Goal: Task Accomplishment & Management: Manage account settings

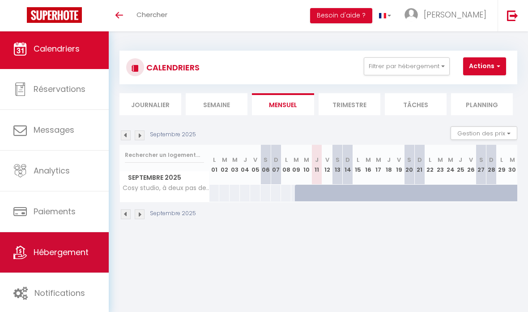
click at [73, 253] on span "Hébergement" at bounding box center [61, 251] width 55 height 11
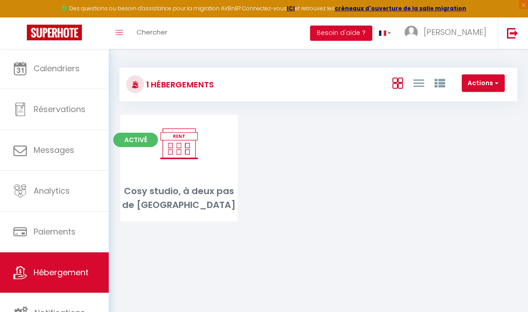
click at [476, 82] on button "Actions" at bounding box center [483, 83] width 43 height 18
click at [474, 102] on li "Créer un Hébergement" at bounding box center [464, 102] width 82 height 10
select select "3"
select select "2"
select select "1"
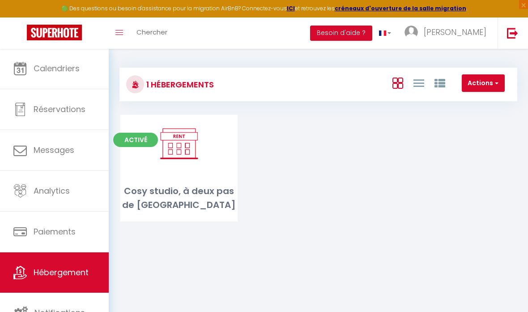
select select "1"
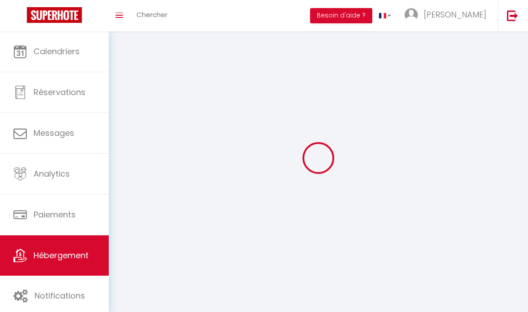
select select
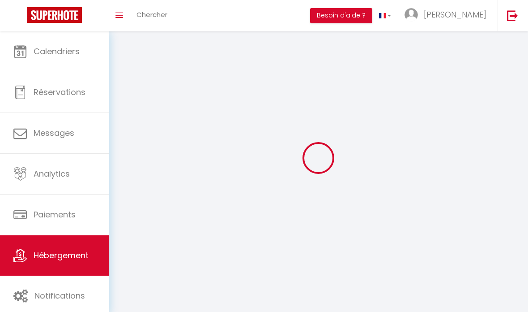
select select
checkbox input "false"
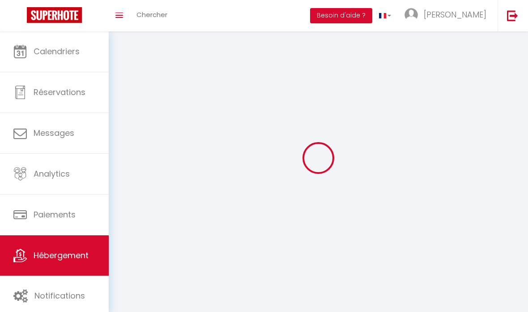
select select
select select "1"
select select "28"
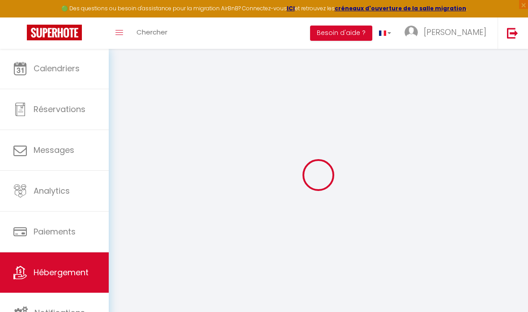
select select
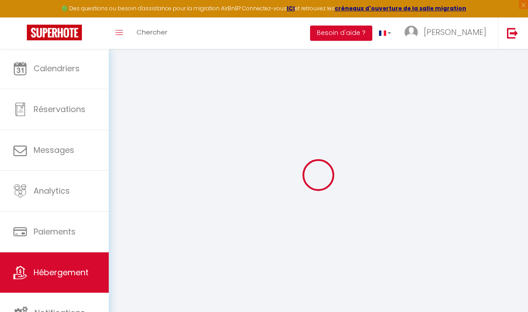
select select
checkbox input "false"
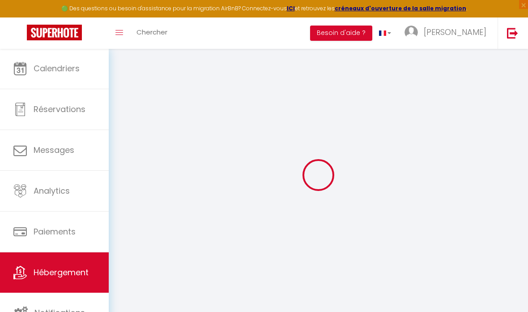
select select
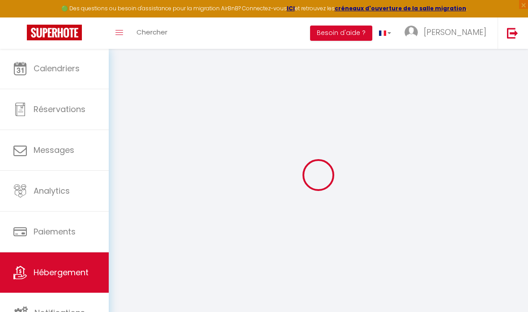
select select
checkbox input "false"
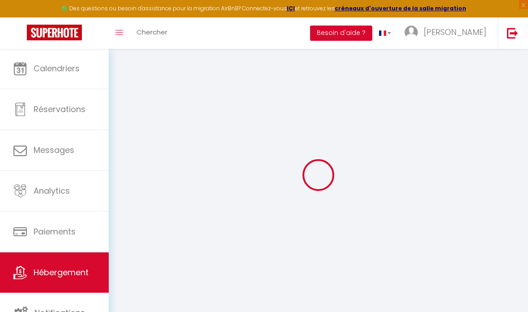
checkbox input "false"
select select
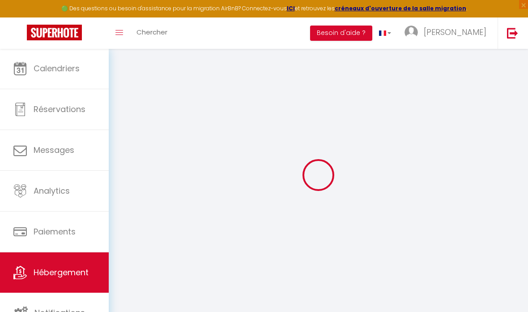
checkbox input "false"
select select
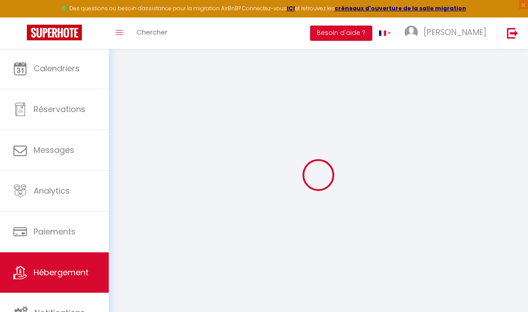
select select
select select "15:00"
select select "23:45"
select select "11:00"
select select "30"
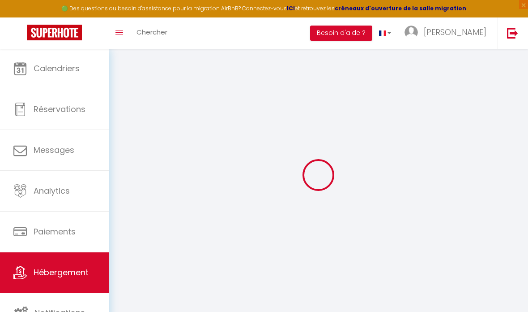
select select "120"
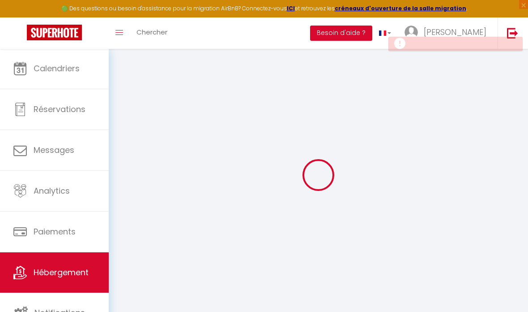
select select
checkbox input "false"
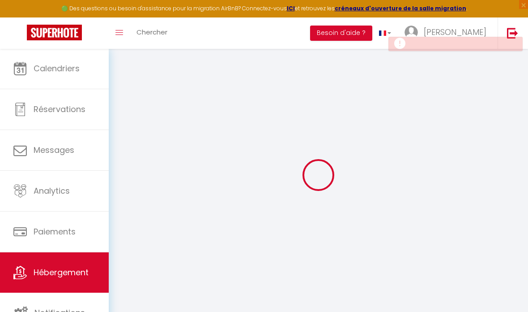
select select
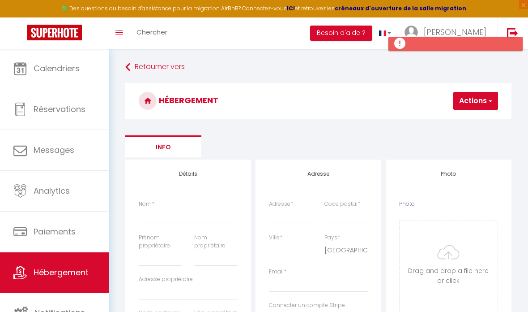
scroll to position [10, 0]
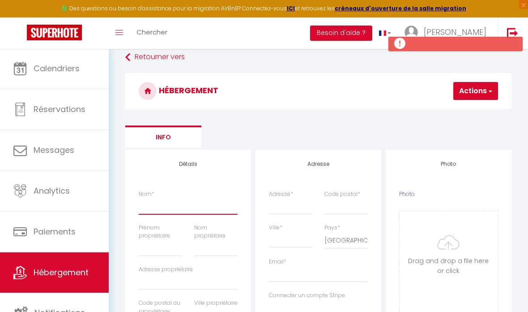
click at [213, 205] on input "Nom *" at bounding box center [188, 206] width 99 height 16
paste input "XV14680081"
type input "XV14680081"
select select
checkbox input "false"
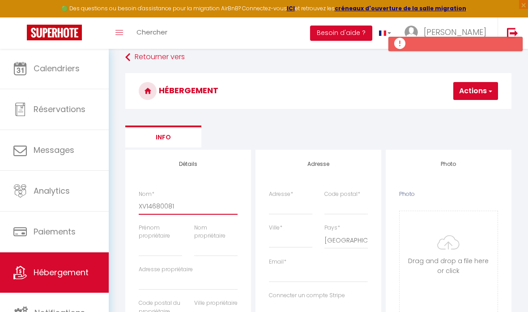
checkbox input "false"
select select
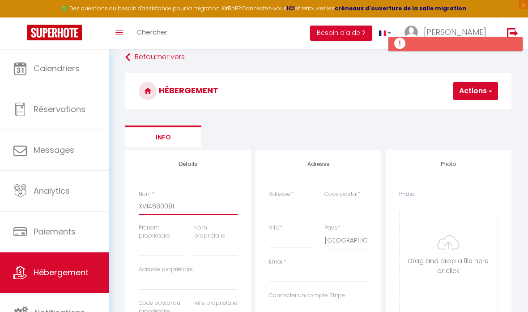
click at [155, 205] on input "XV14680081" at bounding box center [188, 206] width 99 height 16
click at [155, 206] on input "XV14680081" at bounding box center [188, 206] width 99 height 16
type input "S"
select select
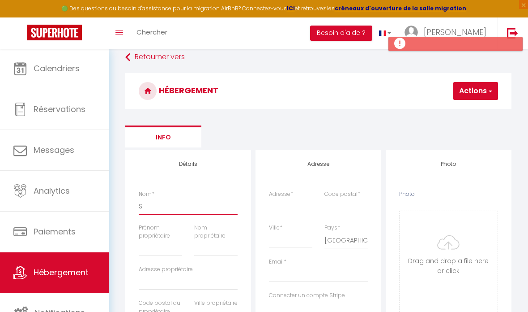
checkbox input "false"
select select
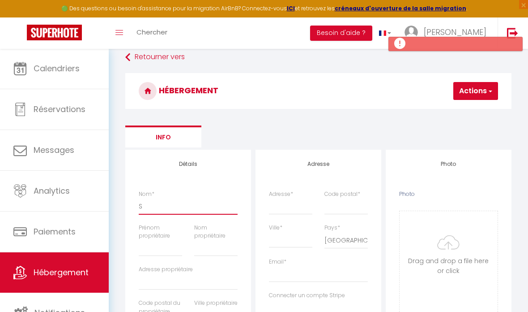
select select
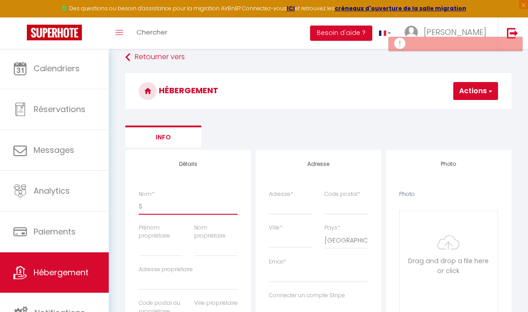
type input "St"
select select
checkbox input "false"
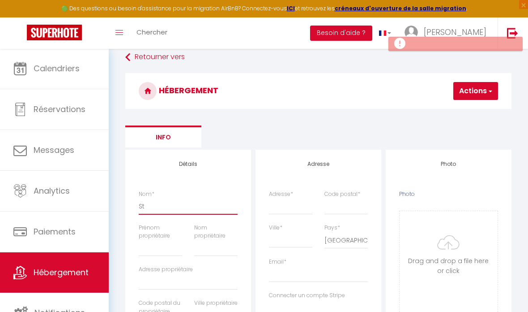
checkbox input "false"
select select
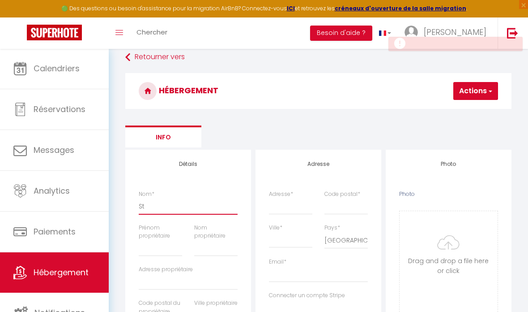
type input "Stu"
select select
checkbox input "false"
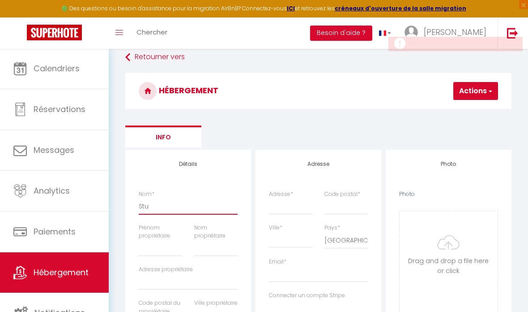
checkbox input "false"
select select
type input "Stud"
select select
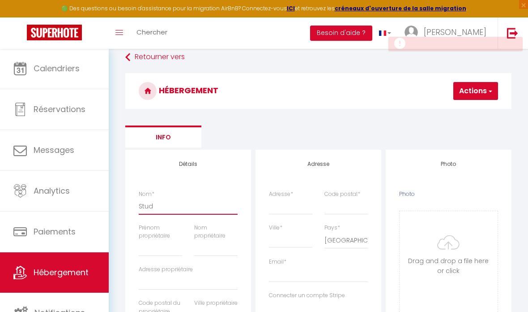
checkbox input "false"
select select
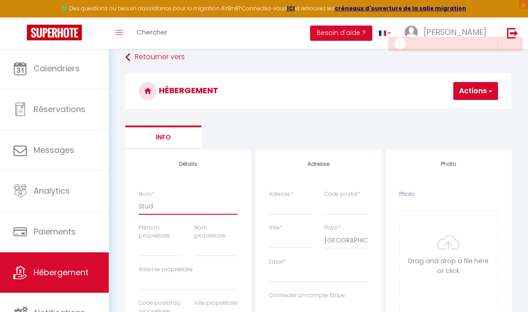
select select
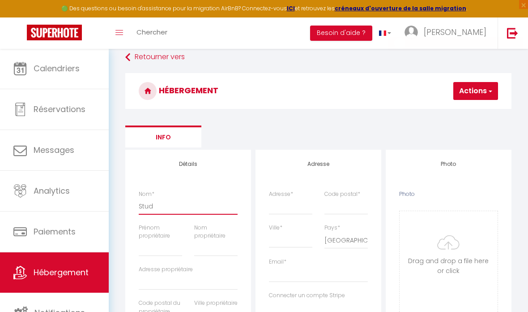
type input "Studi"
select select
checkbox input "false"
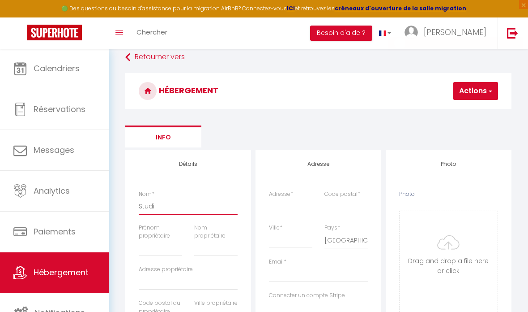
checkbox input "false"
select select
type input "Studio"
select select
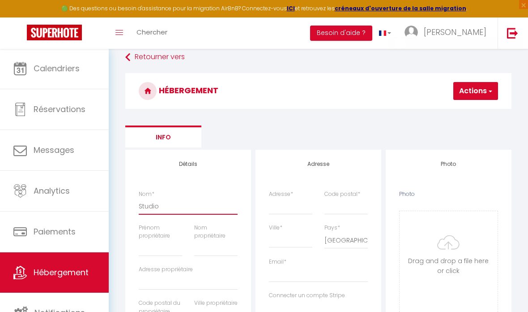
checkbox input "false"
select select
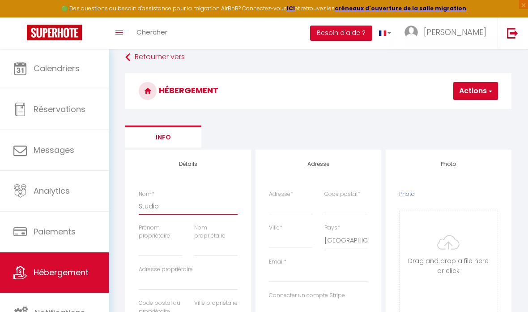
select select
type input "Studio"
select select
checkbox input "false"
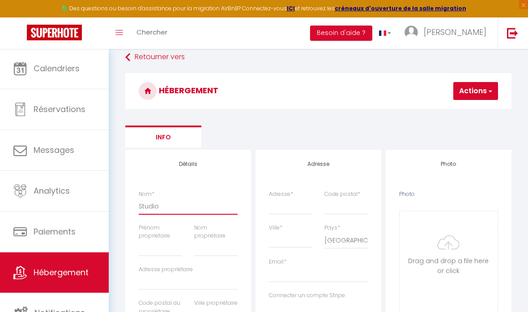
checkbox input "false"
select select
type input "Studio L"
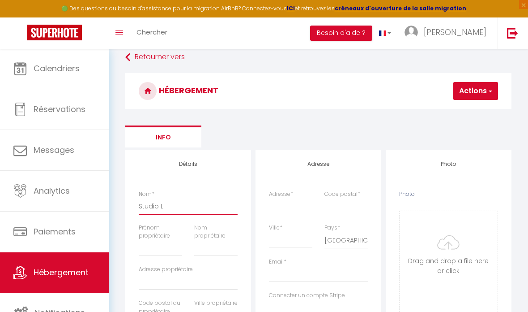
select select
checkbox input "false"
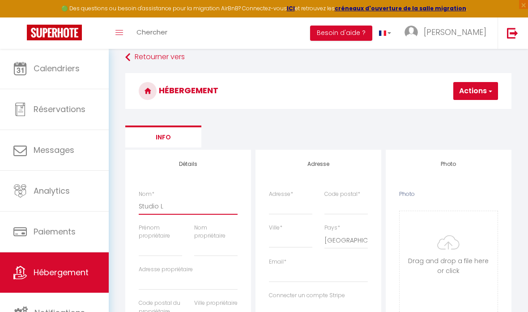
select select
type input "Studio Lo"
select select
checkbox input "false"
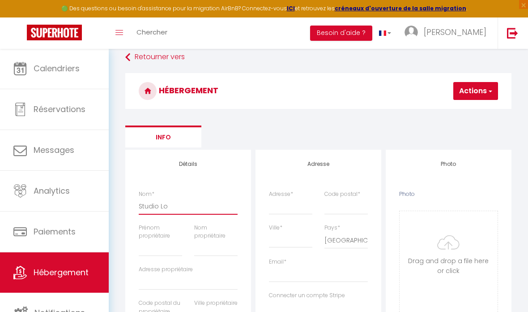
checkbox input "false"
select select
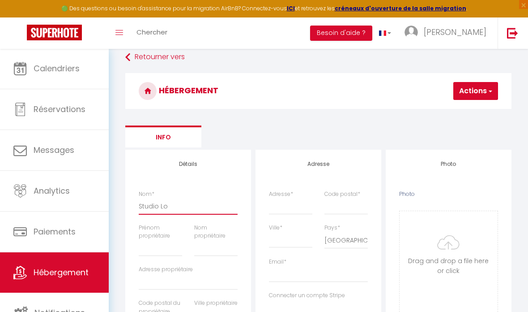
type input "Studio Lou"
select select
checkbox input "false"
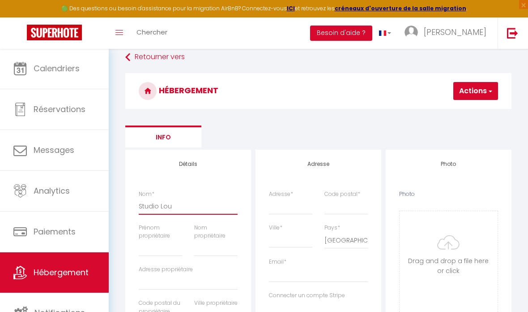
checkbox input "false"
select select
type input "Studio Loui"
select select
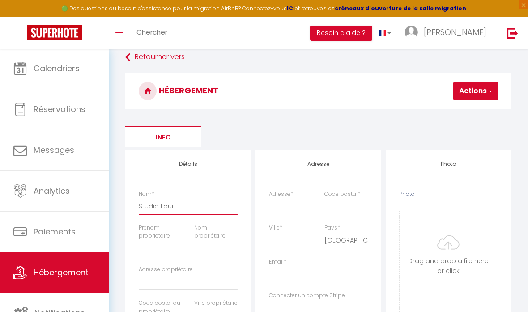
checkbox input "false"
select select
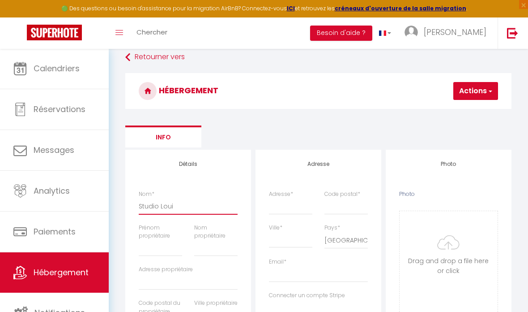
select select
type input "Studio Louis"
select select
checkbox input "false"
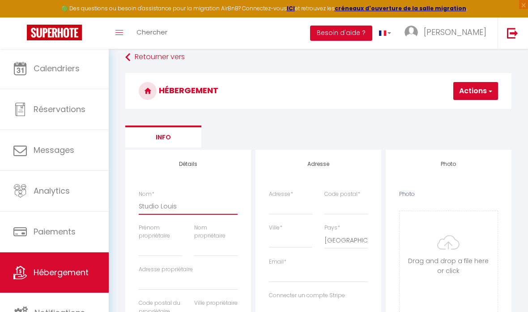
checkbox input "false"
select select
type input "Studio Louis"
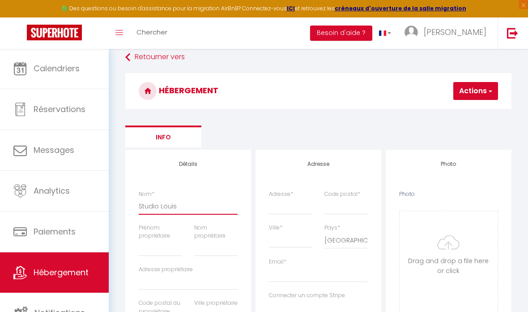
select select
checkbox input "false"
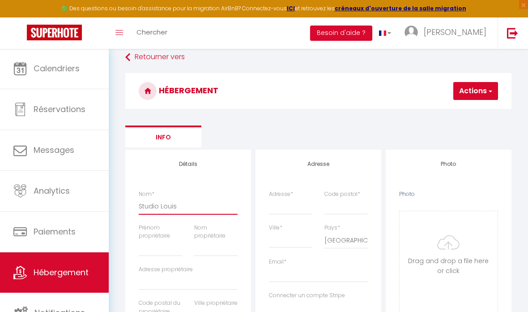
select select
type input "Studio [PERSON_NAME]"
select select
checkbox input "false"
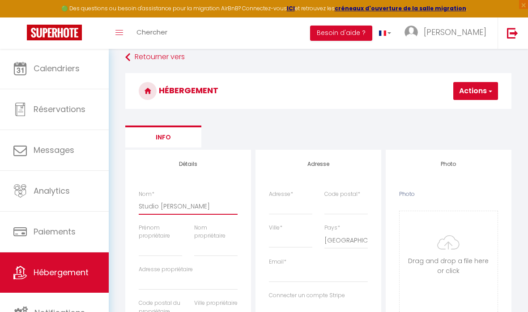
checkbox input "false"
select select
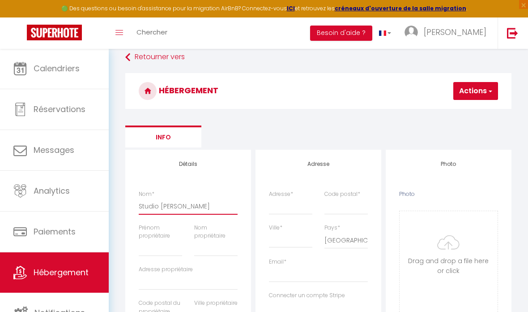
type input "Studio [PERSON_NAME]"
select select
checkbox input "false"
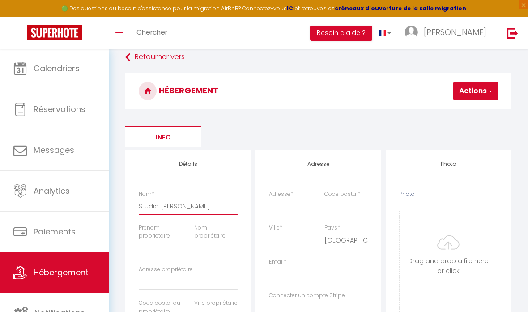
checkbox input "false"
select select
type input "Studio [PERSON_NAME]"
select select
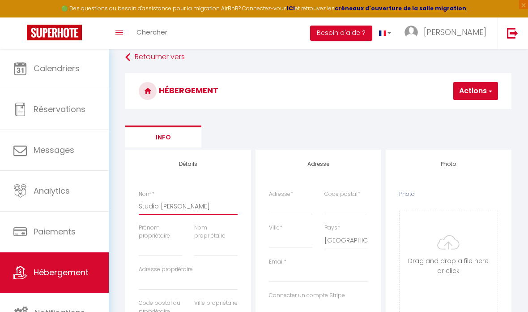
checkbox input "false"
select select
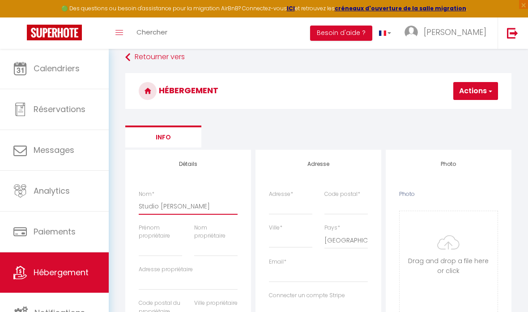
select select
type input "Studio Louis XV"
select select
checkbox input "false"
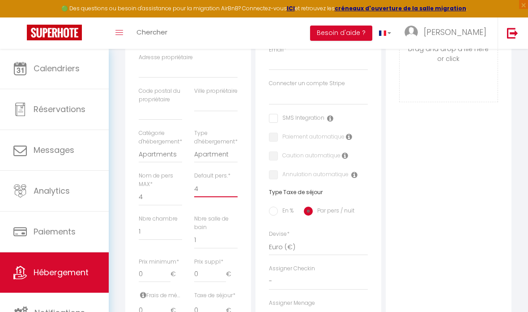
scroll to position [278, 0]
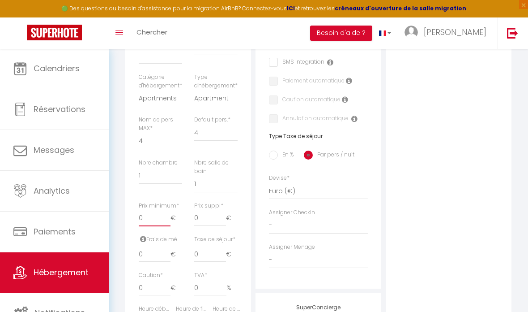
click at [155, 221] on input "0" at bounding box center [155, 218] width 32 height 16
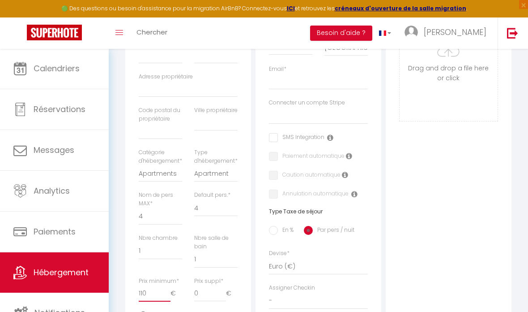
scroll to position [0, 0]
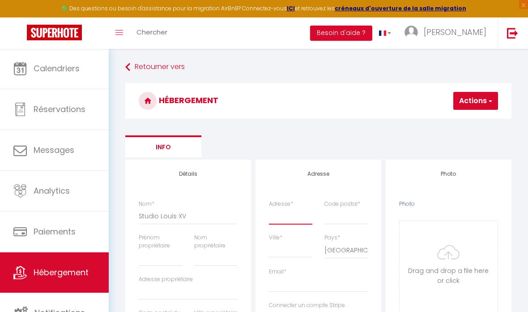
click at [294, 212] on input "Adresse *" at bounding box center [290, 216] width 43 height 16
click at [322, 278] on input "Email *" at bounding box center [318, 284] width 99 height 16
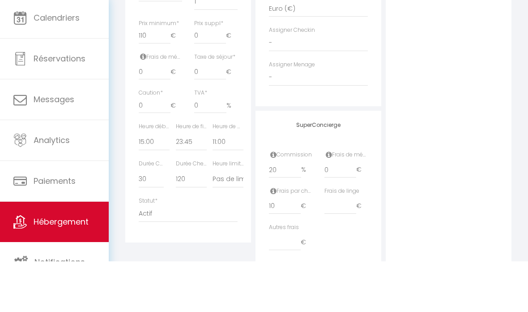
scroll to position [433, 0]
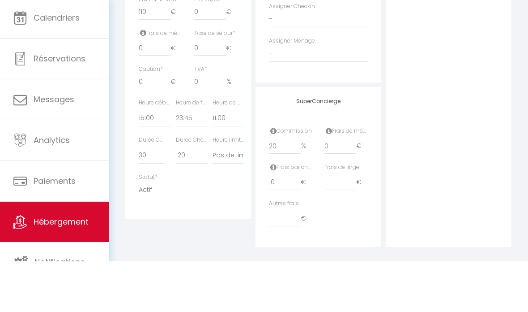
click at [273, 214] on icon at bounding box center [274, 217] width 6 height 7
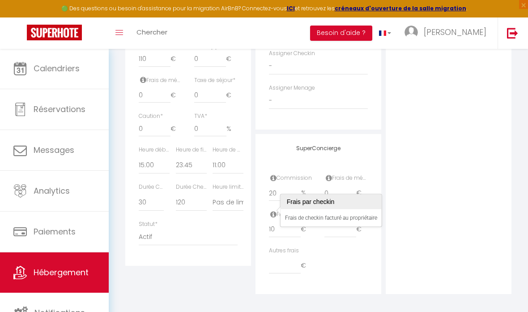
click at [268, 169] on div "SuperConcierge Commission 20 % Frais de ménage 0 € Frais par checkin 10 € Frais…" at bounding box center [319, 214] width 126 height 160
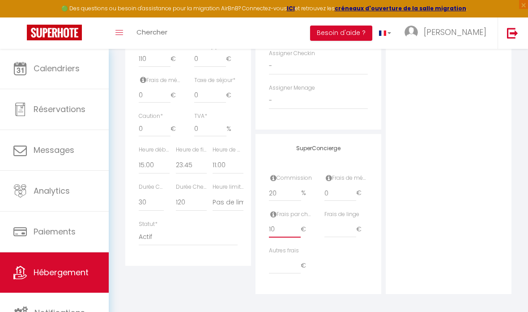
drag, startPoint x: 280, startPoint y: 230, endPoint x: 266, endPoint y: 228, distance: 14.5
click at [266, 228] on div "Frais par checkin 10 €" at bounding box center [291, 228] width 56 height 36
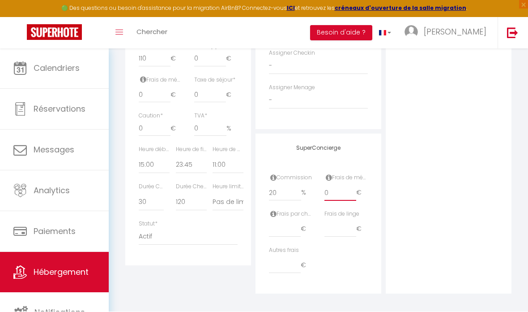
click at [335, 191] on input "0" at bounding box center [341, 193] width 32 height 16
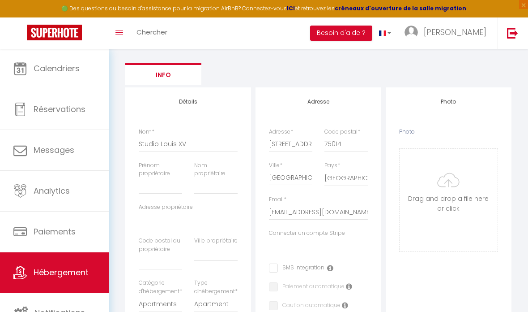
scroll to position [0, 0]
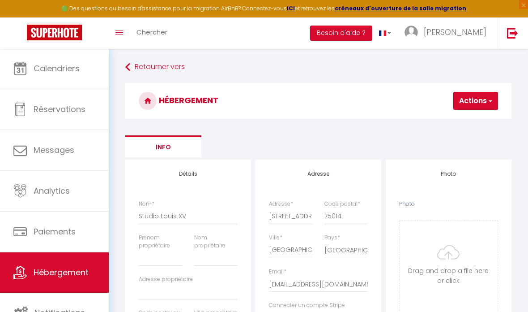
click at [484, 104] on button "Actions" at bounding box center [476, 101] width 45 height 18
click at [490, 101] on div at bounding box center [472, 101] width 54 height 18
click at [474, 101] on button "Actions" at bounding box center [476, 101] width 45 height 18
click at [474, 100] on div at bounding box center [472, 101] width 54 height 18
click at [522, 9] on span "×" at bounding box center [524, 4] width 9 height 9
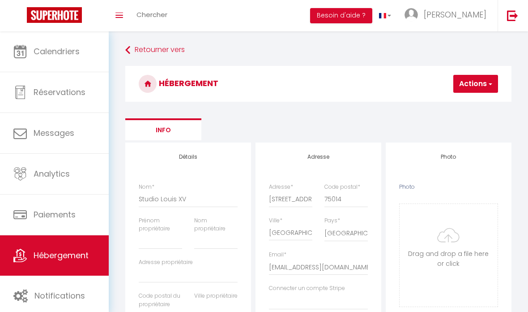
click at [473, 81] on button "Actions" at bounding box center [476, 84] width 45 height 18
click at [471, 86] on div at bounding box center [472, 84] width 54 height 18
click at [471, 86] on button "Actions" at bounding box center [476, 84] width 45 height 18
click at [467, 103] on input "Enregistrer" at bounding box center [452, 103] width 33 height 9
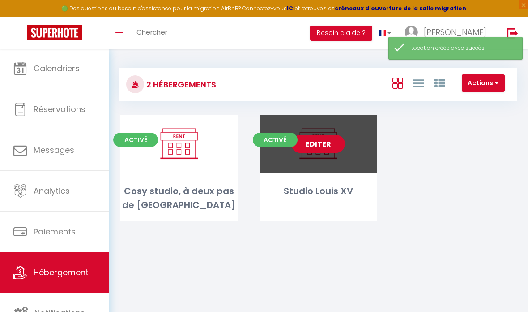
click at [320, 140] on link "Editer" at bounding box center [319, 144] width 54 height 18
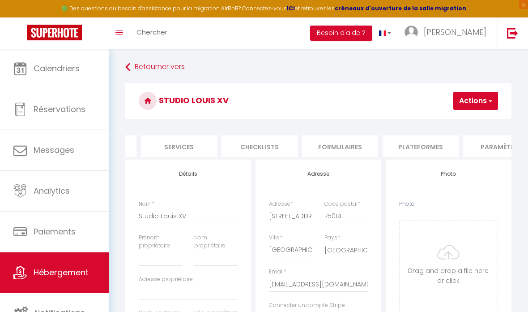
scroll to position [0, 228]
click at [409, 140] on li "Plateformes" at bounding box center [420, 146] width 76 height 22
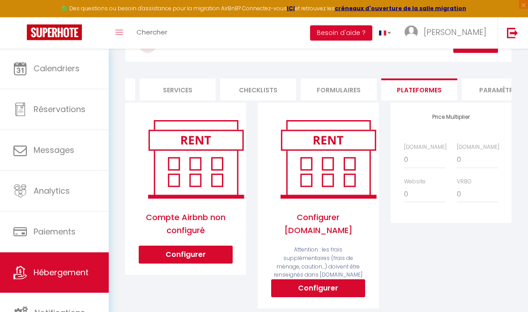
scroll to position [99, 0]
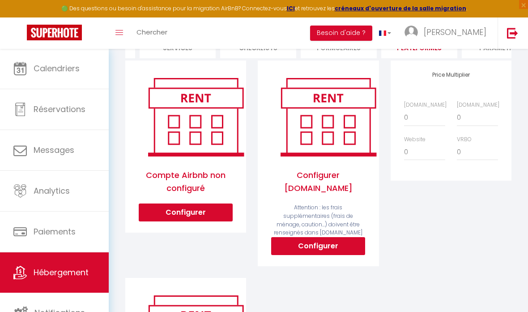
click at [343, 241] on button "Configurer" at bounding box center [318, 246] width 94 height 18
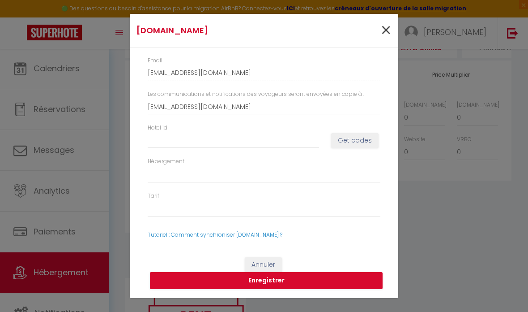
click at [385, 44] on span "×" at bounding box center [386, 30] width 11 height 27
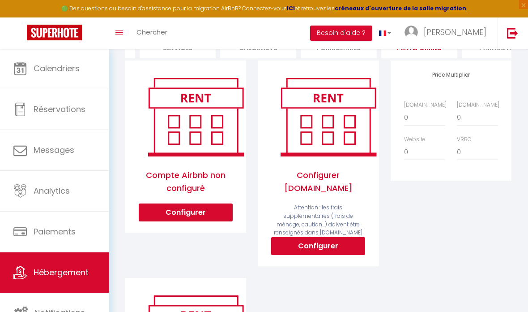
click at [346, 245] on button "Configurer" at bounding box center [318, 246] width 94 height 18
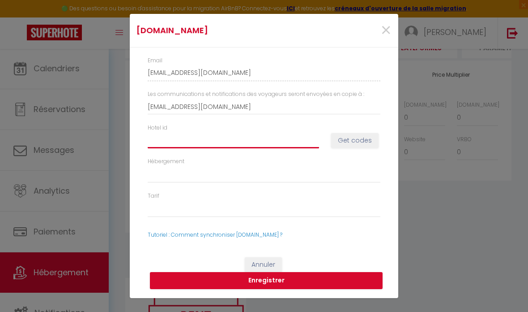
click at [236, 148] on input "Hotel id" at bounding box center [234, 140] width 172 height 16
paste input "XV14680081"
click at [155, 148] on input "XV14680081" at bounding box center [234, 140] width 172 height 16
click at [358, 148] on button "Get codes" at bounding box center [354, 140] width 47 height 15
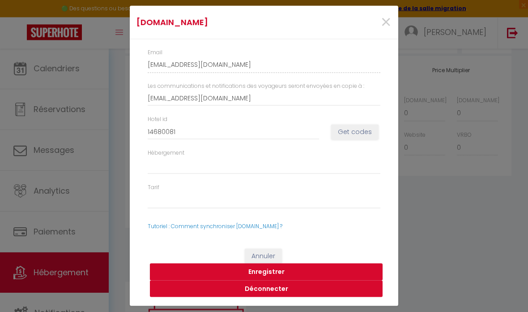
scroll to position [104, 0]
click at [266, 280] on button "Enregistrer" at bounding box center [266, 271] width 233 height 17
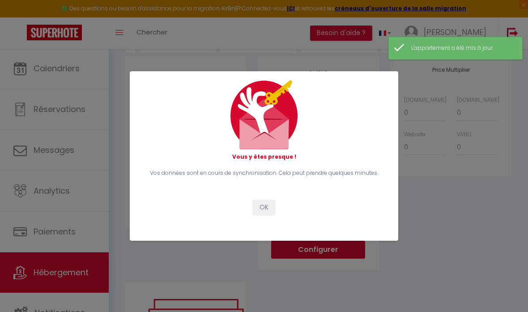
click at [271, 215] on button "OK" at bounding box center [264, 207] width 22 height 15
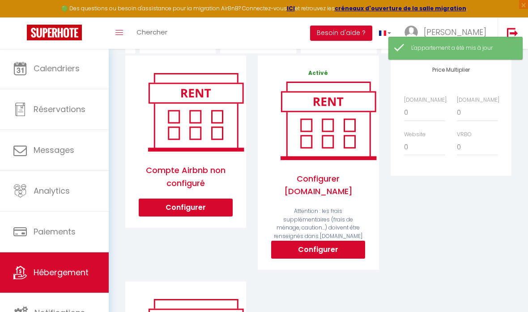
scroll to position [0, 0]
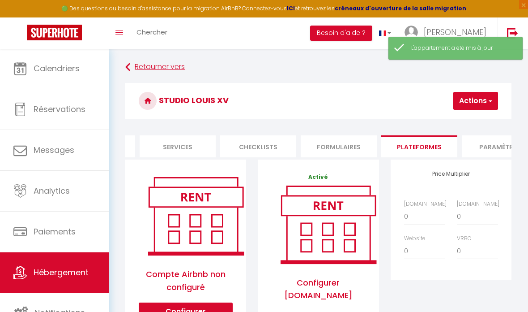
click at [169, 71] on link "Retourner vers" at bounding box center [318, 67] width 387 height 16
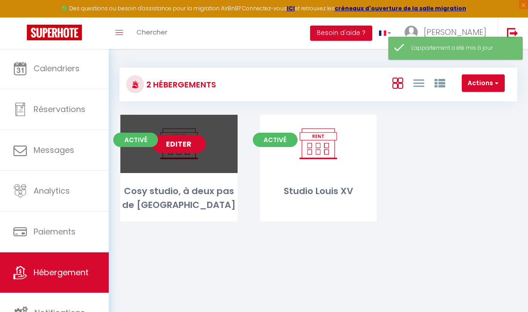
click at [200, 146] on link "Editer" at bounding box center [179, 144] width 54 height 18
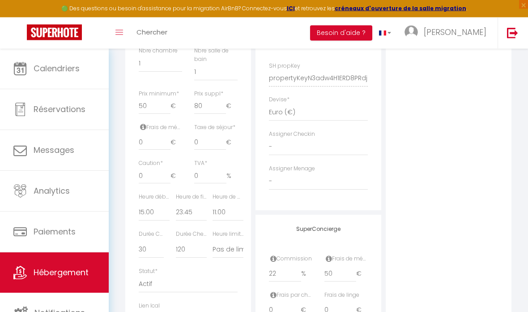
scroll to position [396, 0]
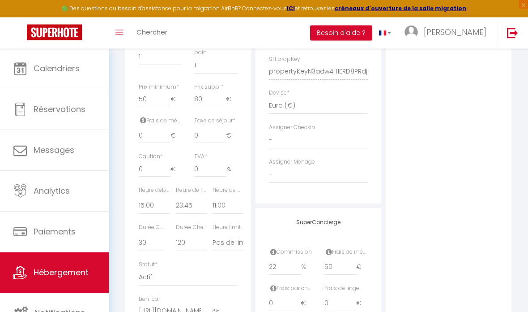
click at [144, 124] on icon at bounding box center [143, 120] width 6 height 7
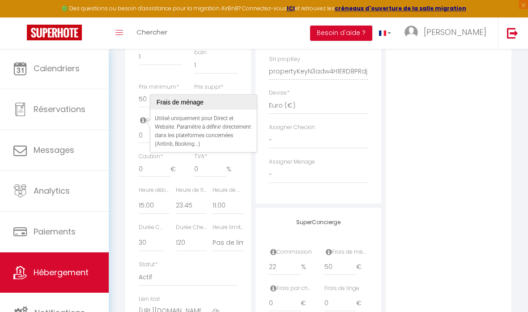
click at [142, 123] on icon at bounding box center [143, 119] width 6 height 7
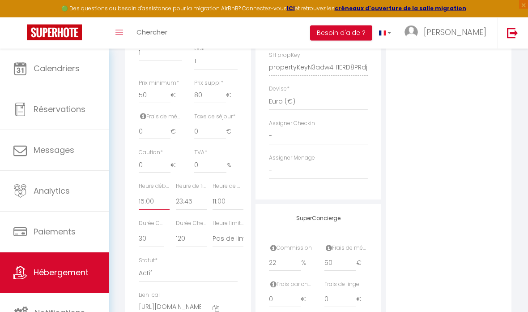
scroll to position [400, 0]
click at [154, 229] on div "Durée Checkin (min) 15 30 45 60 75 90 105 120 135 150 165 180 195" at bounding box center [151, 233] width 25 height 28
click at [158, 224] on label "Durée Checkin (min)" at bounding box center [151, 223] width 25 height 9
drag, startPoint x: 163, startPoint y: 225, endPoint x: 191, endPoint y: 229, distance: 27.6
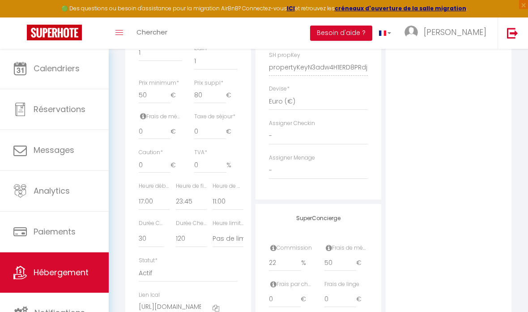
click at [191, 229] on div "Durée Checkin (min) 15 30 45 60 75 90 105 120 135 150 165 180 195" at bounding box center [188, 237] width 111 height 37
click at [171, 224] on div "Durée Checkout (min) 15 30 45 60 75 90 105 120 135 150 165 180 195" at bounding box center [188, 237] width 37 height 37
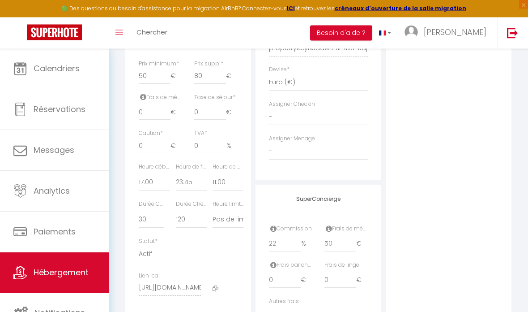
scroll to position [431, 0]
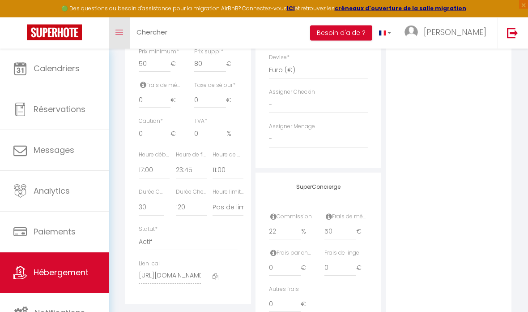
click at [125, 27] on link "Toggle menubar" at bounding box center [119, 32] width 21 height 31
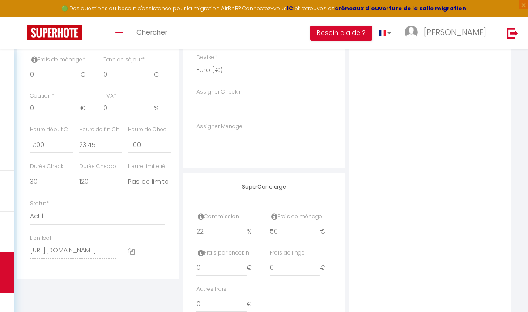
click at [59, 162] on label "Durée Checkin (min)" at bounding box center [48, 166] width 37 height 9
click at [93, 162] on label "Durée Checkout (min)" at bounding box center [100, 166] width 43 height 9
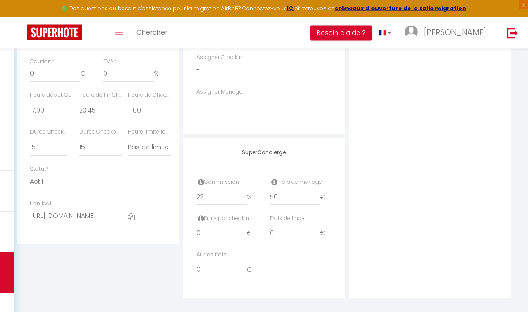
click at [155, 128] on label "Heure limite réservation" at bounding box center [149, 132] width 43 height 9
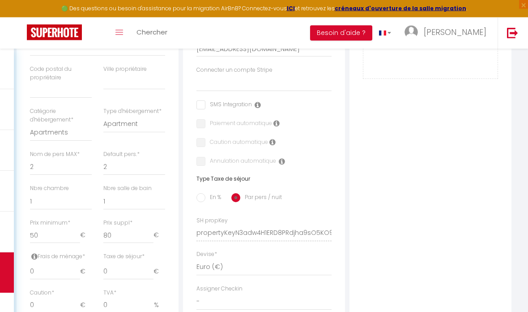
scroll to position [221, 0]
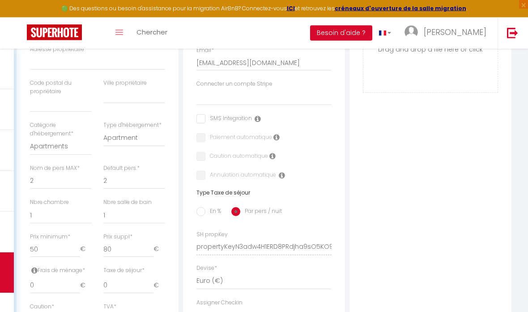
click at [204, 210] on input "En %" at bounding box center [201, 211] width 9 height 9
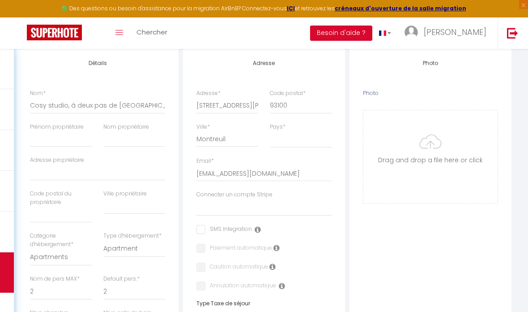
scroll to position [72, 0]
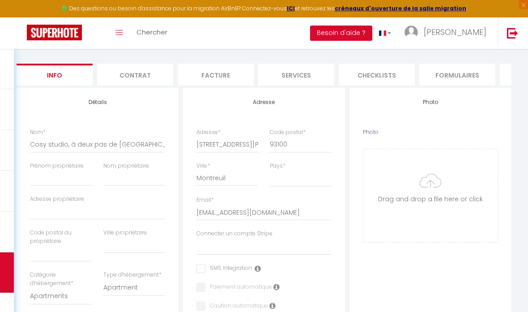
click at [131, 76] on li "Contrat" at bounding box center [135, 75] width 76 height 22
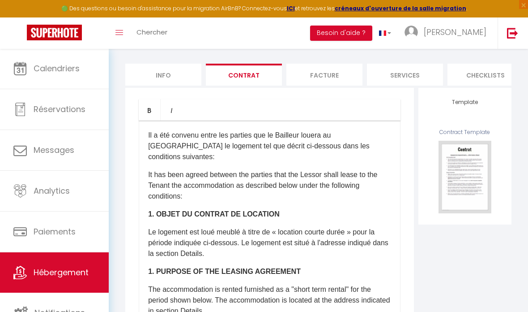
click at [313, 73] on li "Facture" at bounding box center [325, 75] width 76 height 22
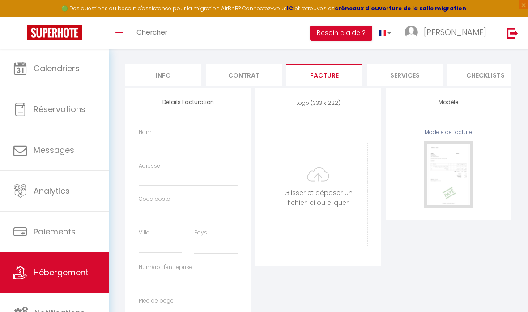
click at [427, 74] on li "Services" at bounding box center [405, 75] width 76 height 22
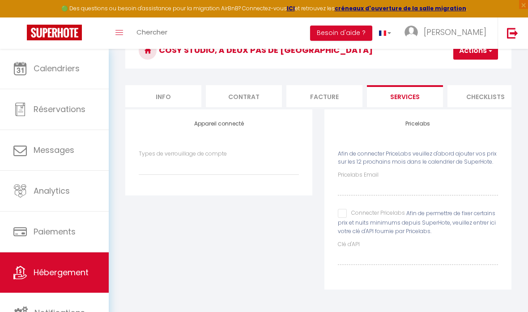
click at [488, 85] on li "Checklists" at bounding box center [486, 96] width 76 height 22
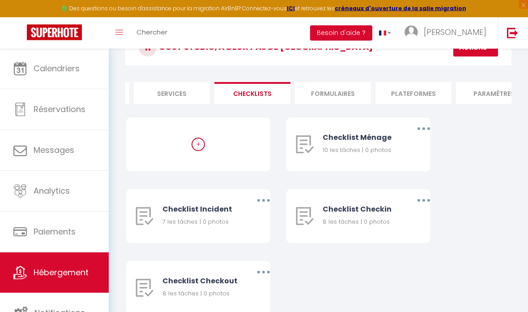
scroll to position [0, 275]
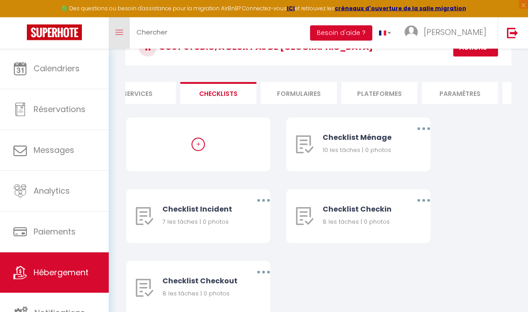
click at [125, 30] on link "Toggle menubar" at bounding box center [119, 32] width 21 height 31
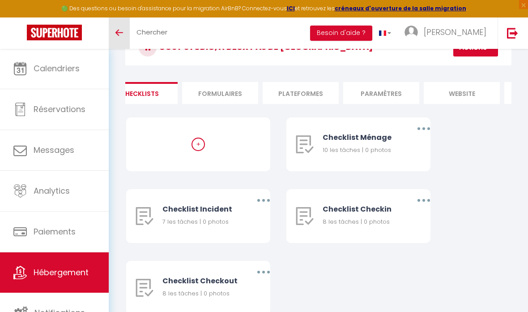
click at [122, 34] on icon "Toggle menubar" at bounding box center [120, 32] width 8 height 5
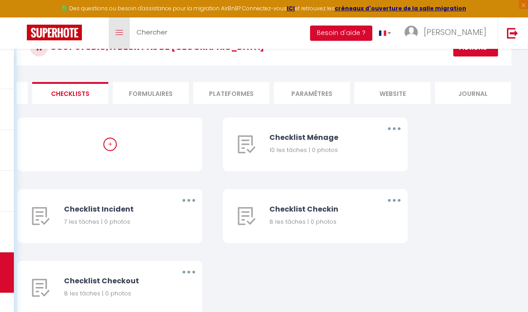
scroll to position [0, 306]
click at [301, 87] on li "Paramètres" at bounding box center [313, 93] width 76 height 22
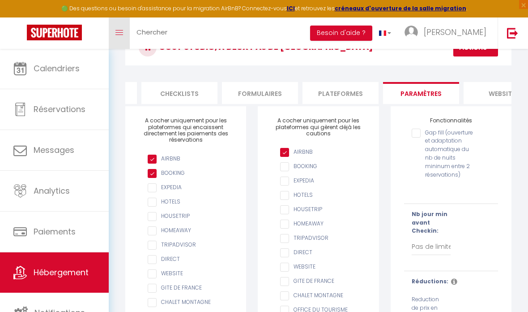
click at [120, 36] on link "Toggle menubar" at bounding box center [119, 32] width 21 height 31
click at [122, 33] on icon "Toggle menubar" at bounding box center [120, 32] width 8 height 5
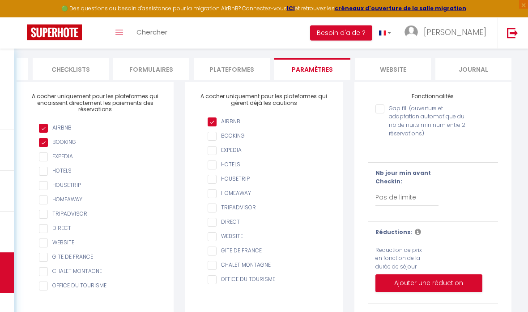
scroll to position [79, 0]
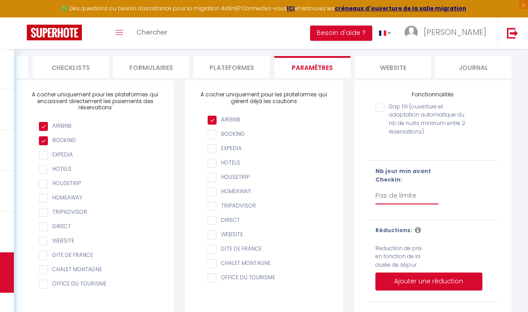
click at [400, 198] on select "Pas de limite 1 2 3 4 5 6 7" at bounding box center [408, 195] width 64 height 17
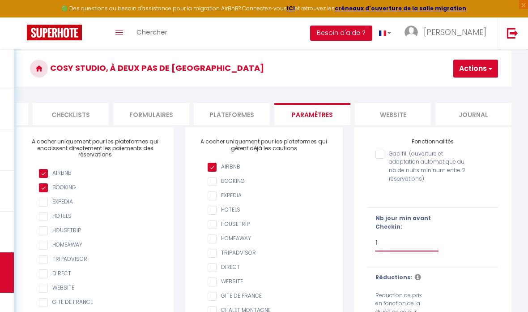
scroll to position [0, 0]
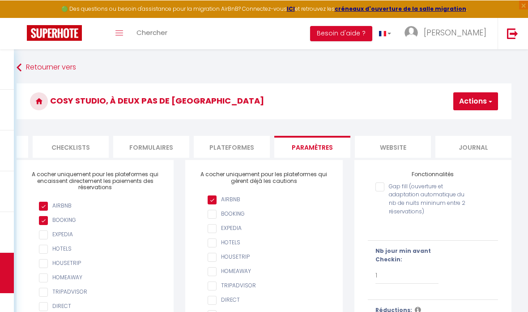
click at [396, 146] on li "website" at bounding box center [393, 146] width 76 height 22
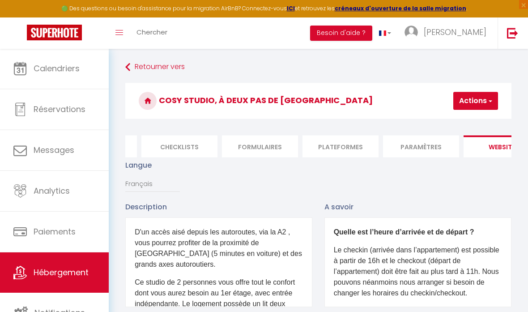
scroll to position [1, 0]
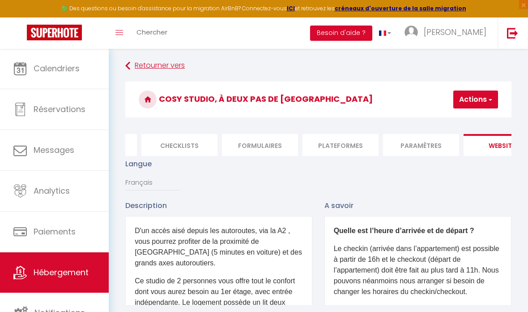
click at [140, 69] on link "Retourner vers" at bounding box center [318, 66] width 387 height 16
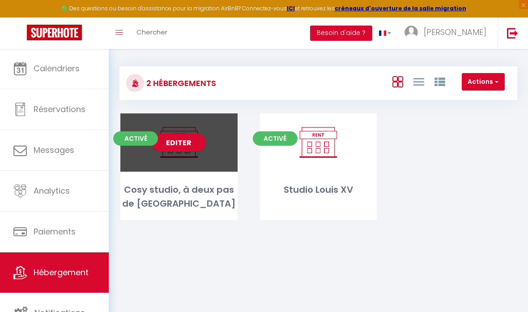
click at [212, 146] on div "Editer" at bounding box center [178, 142] width 117 height 58
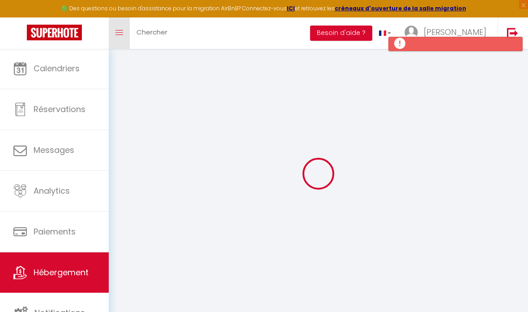
click at [121, 31] on icon "Toggle menubar" at bounding box center [120, 32] width 8 height 5
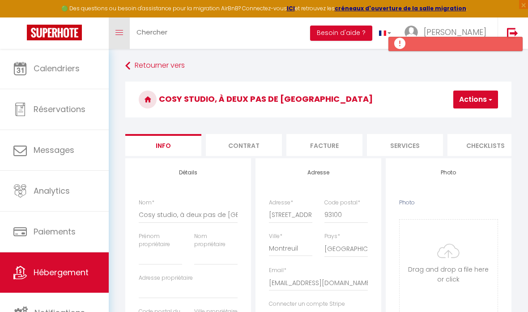
click at [125, 36] on link "Toggle menubar" at bounding box center [119, 32] width 21 height 31
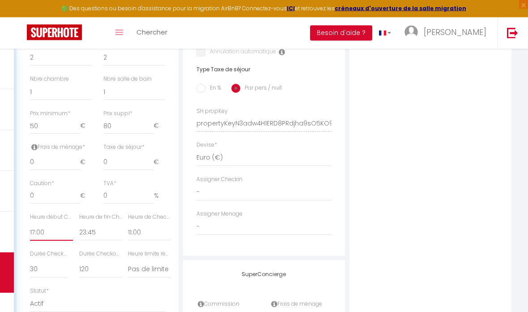
scroll to position [373, 0]
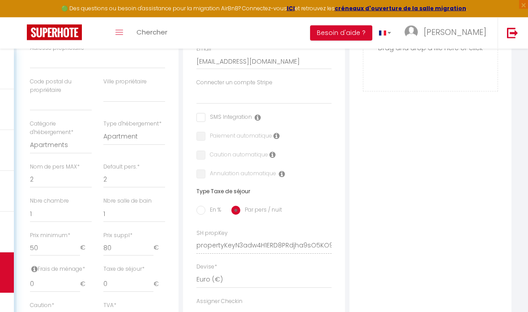
click at [210, 211] on label "En %" at bounding box center [214, 211] width 16 height 10
click at [206, 211] on input "En %" at bounding box center [201, 210] width 9 height 9
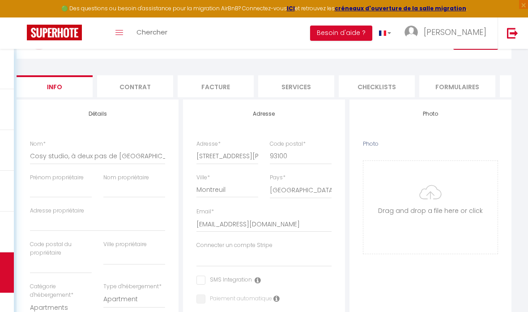
scroll to position [42, 0]
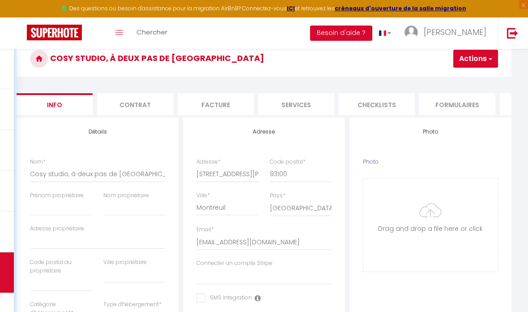
click at [478, 58] on button "Actions" at bounding box center [476, 59] width 45 height 18
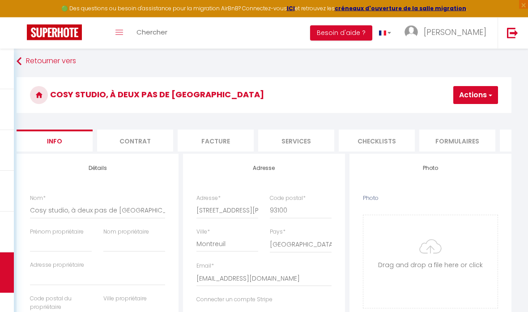
click at [468, 97] on button "Actions" at bounding box center [476, 95] width 45 height 18
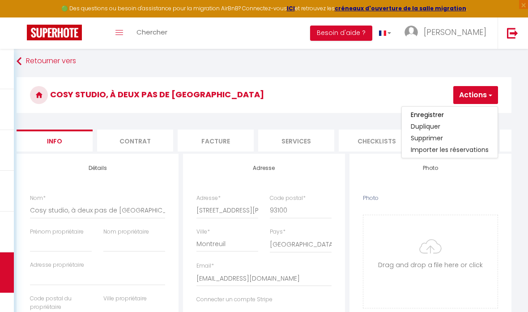
click at [467, 98] on div at bounding box center [472, 95] width 54 height 18
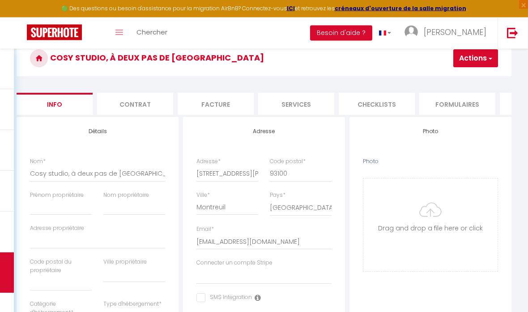
scroll to position [0, 0]
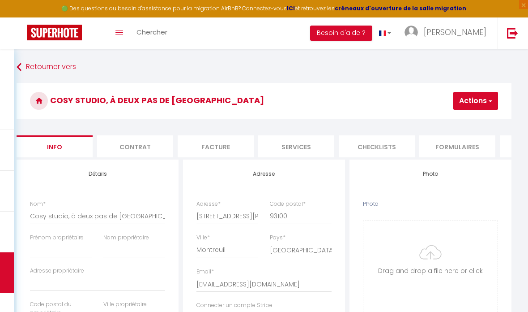
click at [467, 109] on button "Actions" at bounding box center [476, 101] width 45 height 18
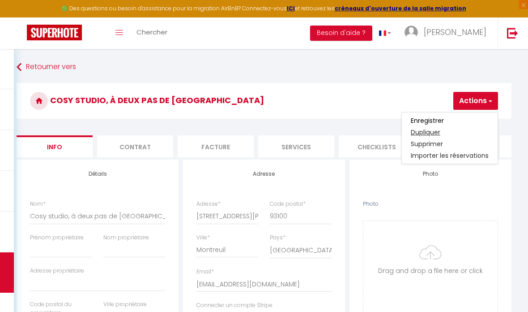
click at [442, 126] on link "Dupliquer" at bounding box center [450, 132] width 96 height 12
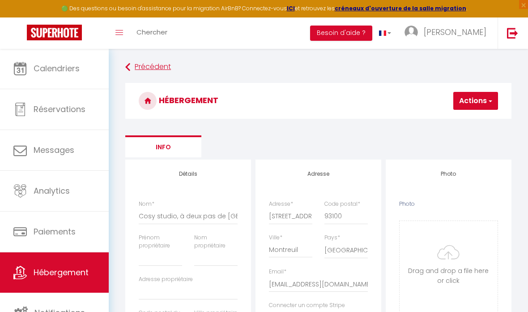
click at [159, 71] on link "Précédent" at bounding box center [318, 67] width 387 height 16
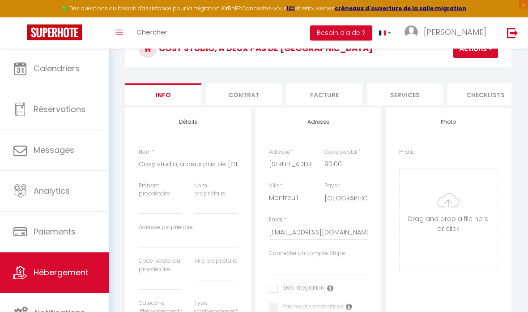
scroll to position [52, 0]
click at [472, 54] on button "Actions" at bounding box center [476, 49] width 45 height 18
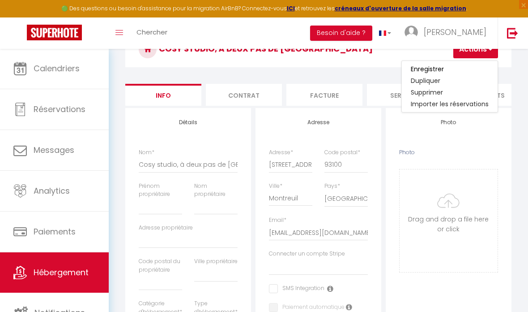
click at [455, 71] on link "Enregistrer" at bounding box center [450, 69] width 96 height 12
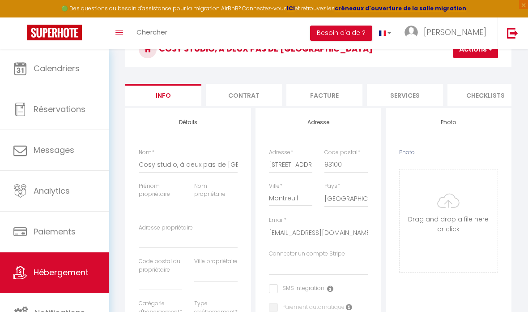
click at [465, 54] on button "Actions" at bounding box center [476, 49] width 45 height 18
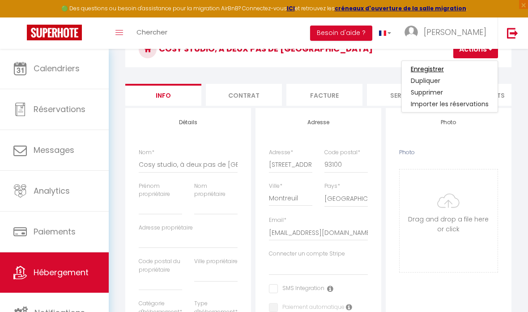
click at [415, 68] on input "Enregistrer" at bounding box center [427, 68] width 33 height 9
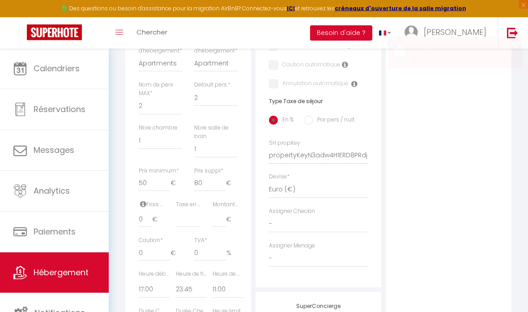
scroll to position [313, 0]
click at [143, 207] on icon at bounding box center [143, 203] width 6 height 7
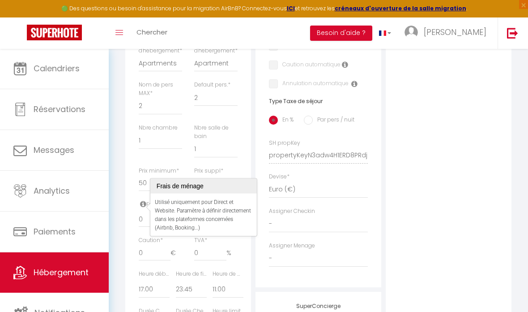
click at [143, 206] on icon at bounding box center [143, 203] width 6 height 7
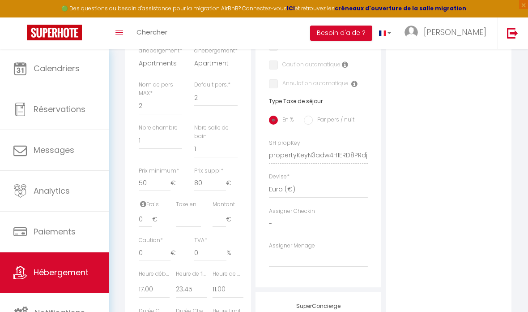
click at [192, 209] on label "Taxe en % *" at bounding box center [188, 204] width 25 height 9
click at [192, 211] on input "Taxe en % *" at bounding box center [188, 219] width 25 height 16
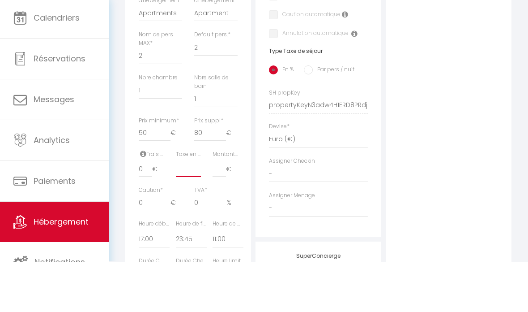
scroll to position [341, 0]
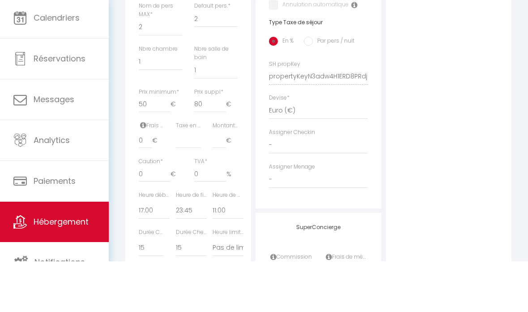
click at [247, 176] on div "Détails Nom * Cosy studio, à deux pas de Paris Prénom propriétaire Nom propriét…" at bounding box center [188, 107] width 126 height 576
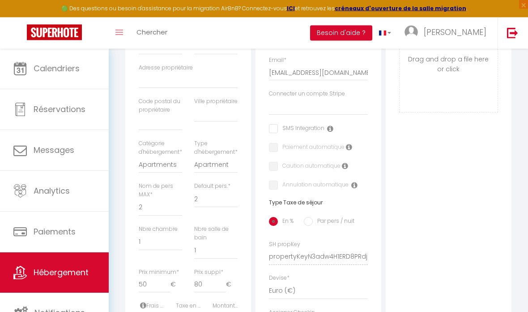
scroll to position [260, 0]
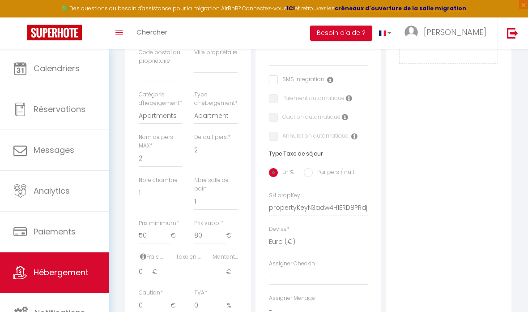
click at [331, 169] on label "Par pers / nuit" at bounding box center [334, 173] width 42 height 10
click at [313, 169] on input "Par pers / nuit" at bounding box center [308, 172] width 9 height 9
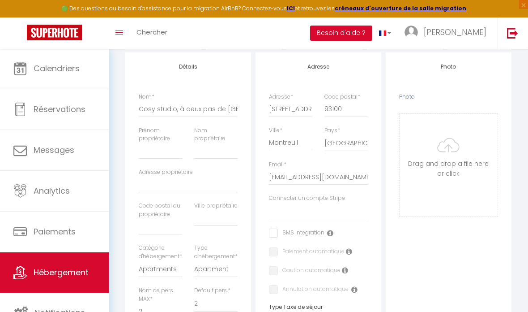
scroll to position [38, 0]
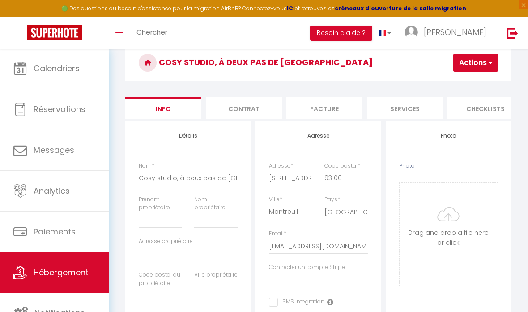
click at [476, 61] on button "Actions" at bounding box center [476, 63] width 45 height 18
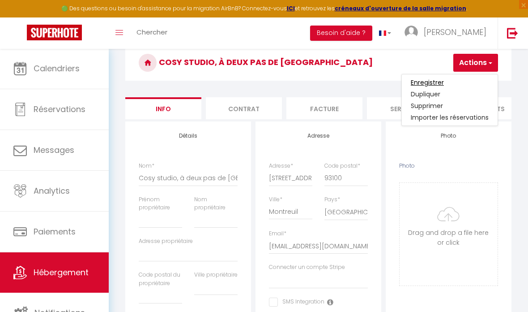
click at [418, 82] on input "Enregistrer" at bounding box center [427, 82] width 33 height 9
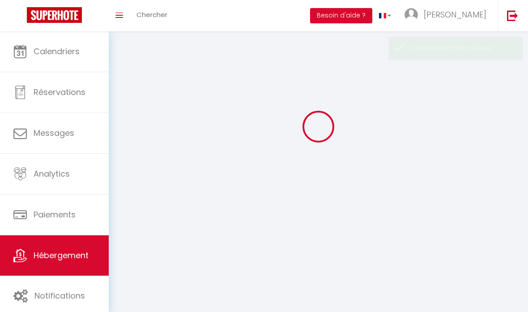
scroll to position [36, 0]
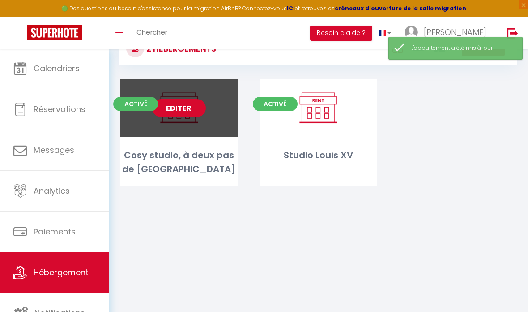
click at [198, 107] on link "Editer" at bounding box center [179, 108] width 54 height 18
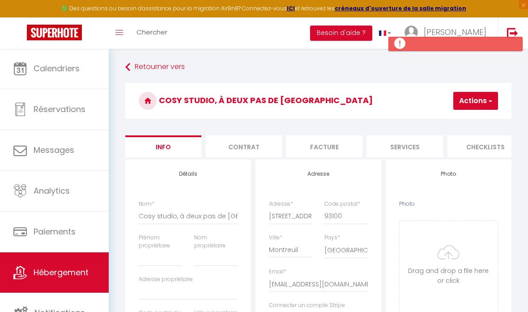
click at [393, 156] on li "Services" at bounding box center [405, 146] width 76 height 22
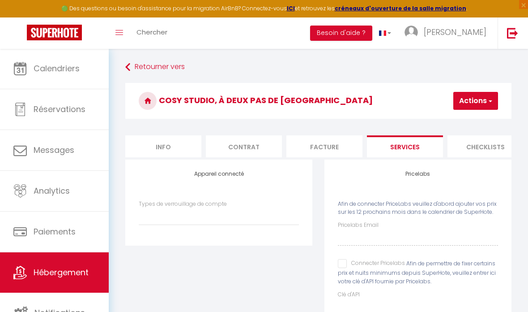
click at [491, 146] on li "Checklists" at bounding box center [486, 146] width 76 height 22
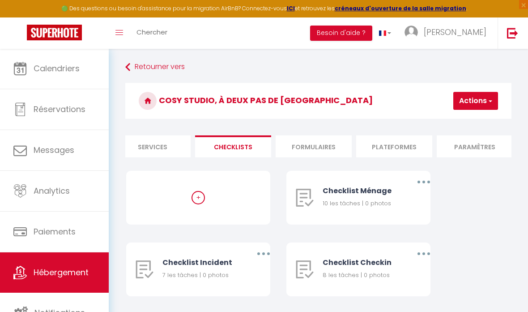
scroll to position [0, 253]
click at [478, 150] on li "Paramètres" at bounding box center [474, 146] width 76 height 22
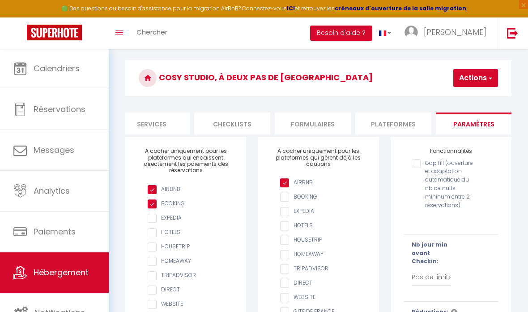
scroll to position [36, 0]
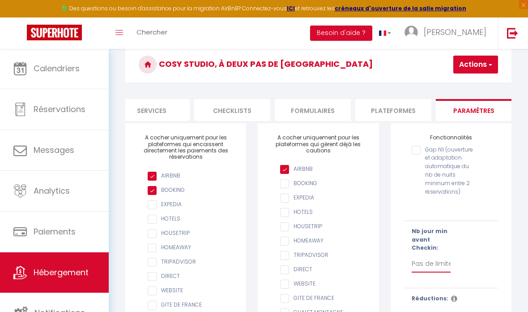
click at [446, 261] on select "Pas de limite 1 2 3 4 5 6 7" at bounding box center [431, 263] width 39 height 17
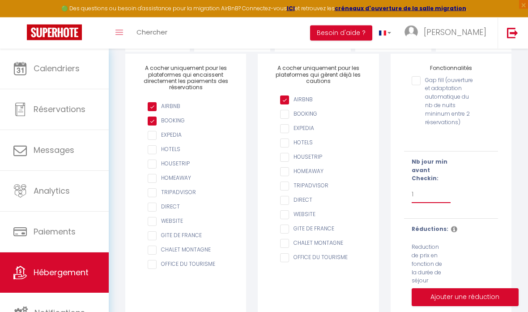
scroll to position [190, 0]
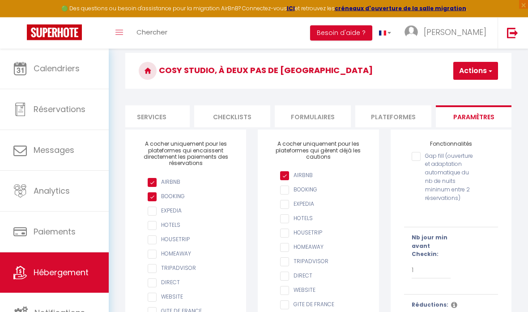
click at [485, 74] on button "Actions" at bounding box center [476, 71] width 45 height 18
click at [438, 90] on input "Enregistrer" at bounding box center [452, 90] width 33 height 9
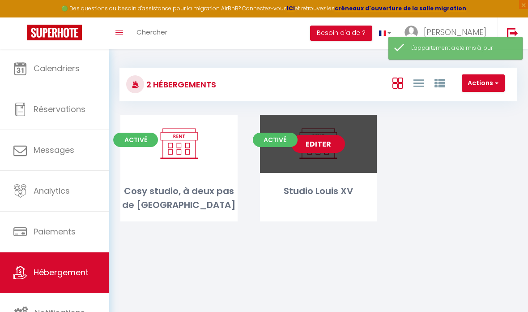
click at [314, 145] on link "Editer" at bounding box center [319, 144] width 54 height 18
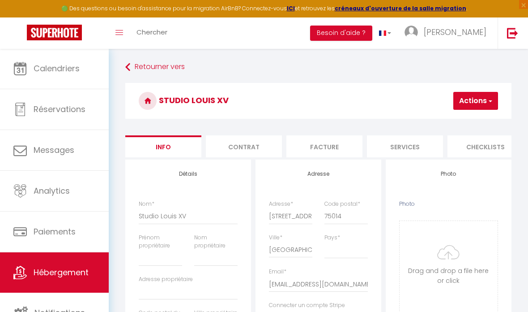
click at [473, 103] on button "Actions" at bounding box center [476, 101] width 45 height 18
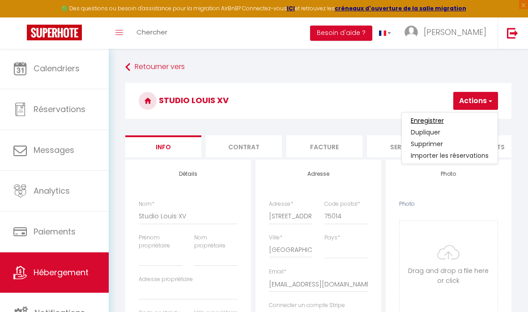
click at [419, 120] on input "Enregistrer" at bounding box center [427, 120] width 33 height 9
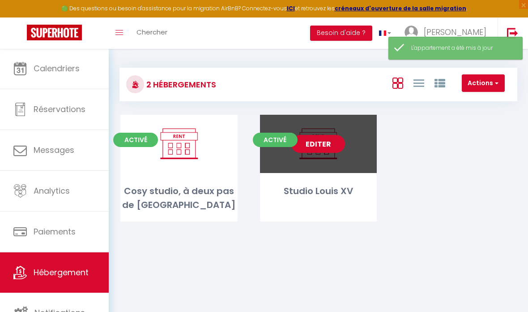
click at [326, 138] on link "Editer" at bounding box center [319, 144] width 54 height 18
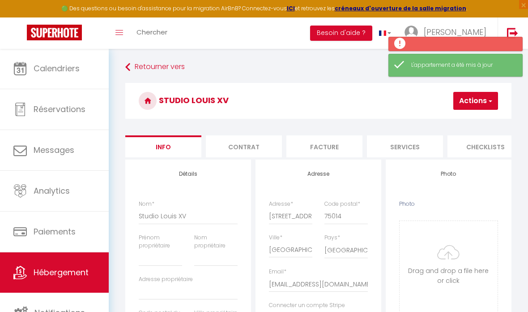
click at [259, 148] on li "Contrat" at bounding box center [244, 146] width 76 height 22
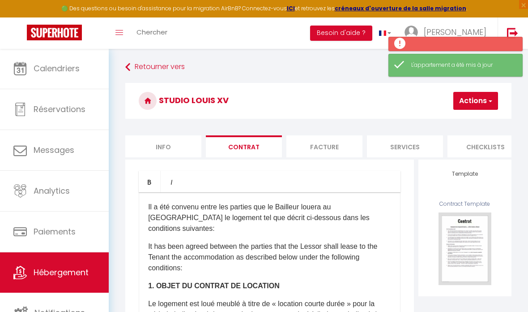
click at [326, 143] on li "Facture" at bounding box center [325, 146] width 76 height 22
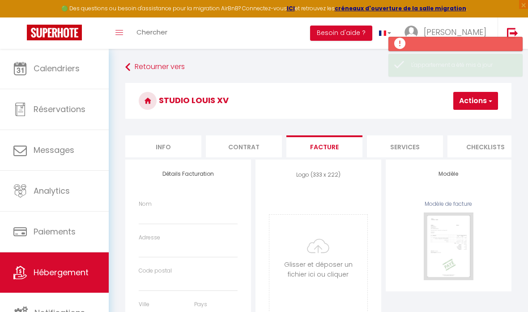
click at [404, 146] on li "Services" at bounding box center [405, 146] width 76 height 22
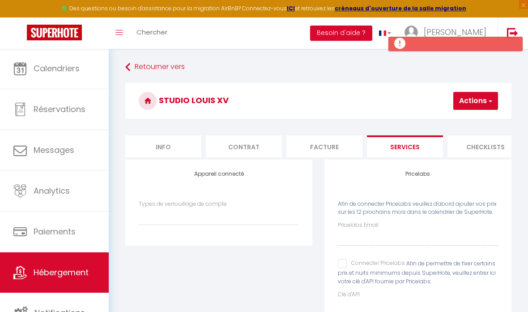
click at [484, 150] on li "Checklists" at bounding box center [486, 146] width 76 height 22
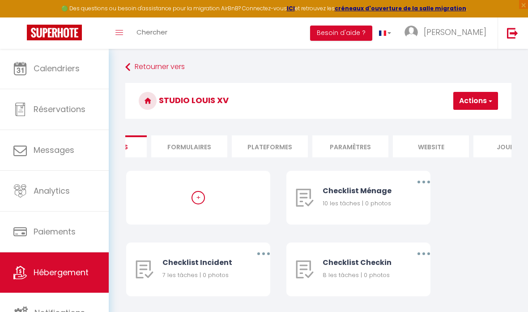
scroll to position [0, 378]
click at [351, 141] on li "Paramètres" at bounding box center [350, 146] width 76 height 22
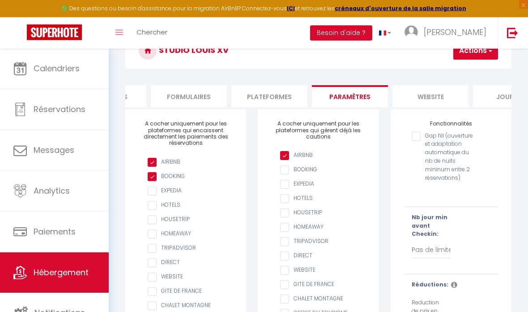
scroll to position [50, 0]
click at [434, 243] on select "Pas de limite 1 2 3 4 5 6 7" at bounding box center [431, 249] width 39 height 17
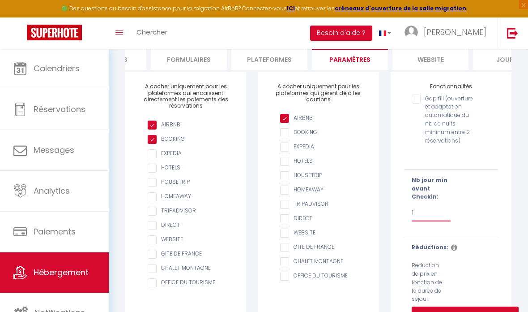
scroll to position [39, 0]
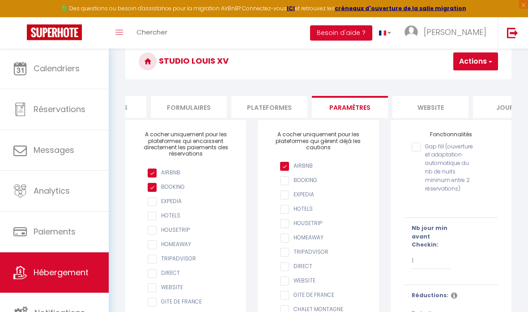
click at [502, 106] on li "Journal" at bounding box center [511, 107] width 76 height 22
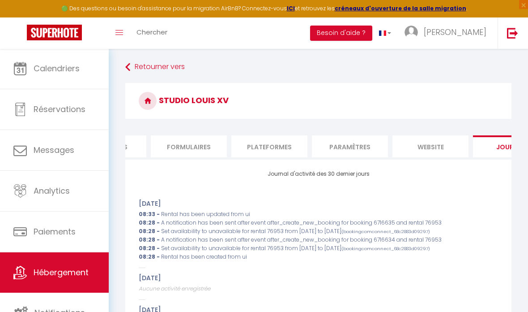
click at [381, 148] on li "Paramètres" at bounding box center [350, 146] width 76 height 22
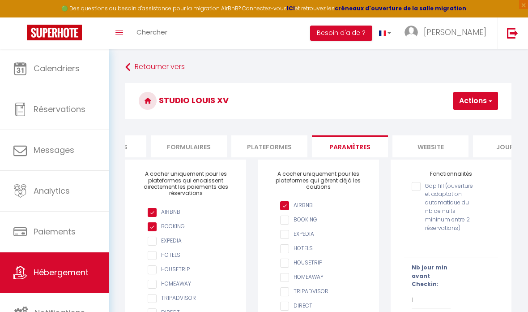
click at [476, 109] on button "Actions" at bounding box center [476, 101] width 45 height 18
click at [445, 123] on input "Enregistrer" at bounding box center [452, 120] width 33 height 9
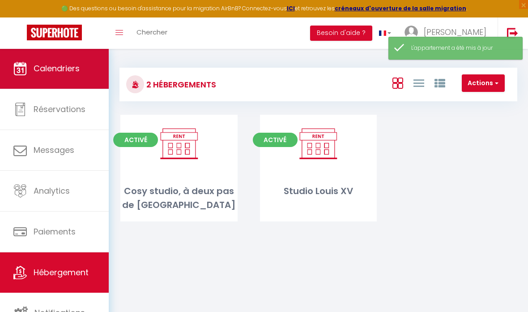
click at [75, 75] on link "Calendriers" at bounding box center [54, 68] width 109 height 40
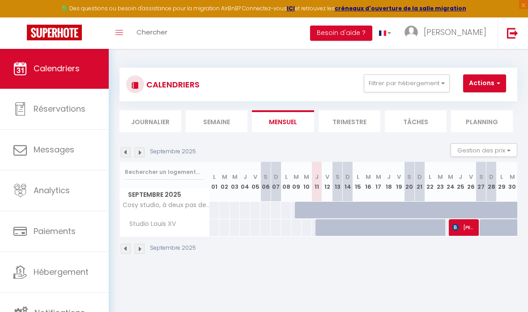
click at [357, 231] on div at bounding box center [362, 232] width 10 height 17
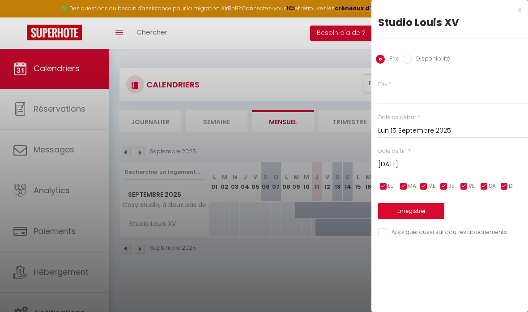
click at [421, 60] on label "Disponibilité" at bounding box center [431, 60] width 39 height 10
click at [412, 60] on input "Disponibilité" at bounding box center [407, 59] width 9 height 9
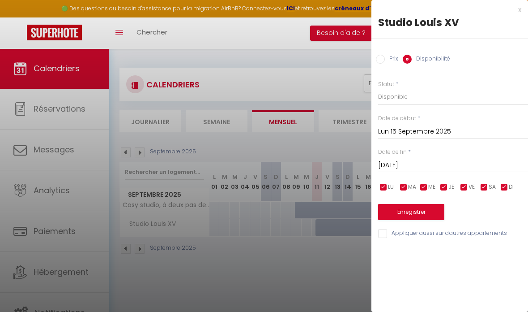
click at [389, 56] on label "Prix" at bounding box center [391, 60] width 13 height 10
click at [385, 56] on input "Prix" at bounding box center [380, 59] width 9 height 9
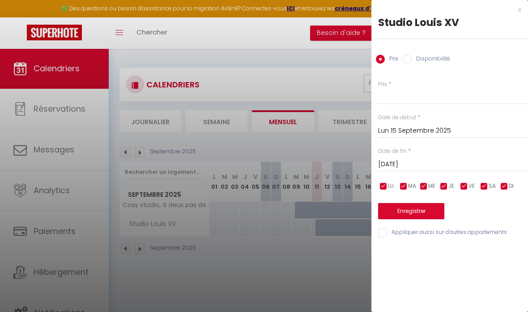
click at [325, 257] on div at bounding box center [264, 156] width 528 height 312
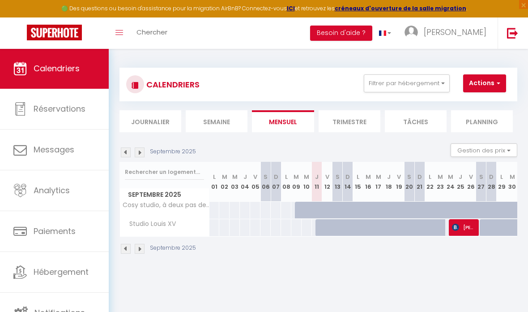
click at [140, 250] on img at bounding box center [140, 249] width 10 height 10
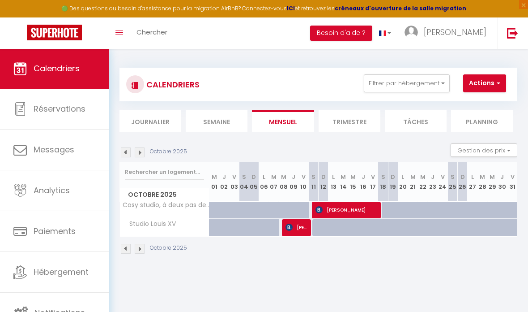
click at [128, 249] on img at bounding box center [126, 249] width 10 height 10
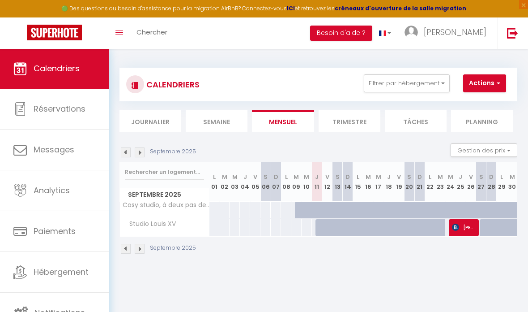
click at [502, 93] on div "CALENDRIERS Filtrer par hébergement Tous Cosy studio, à deux pas de Paris Studi…" at bounding box center [318, 84] width 385 height 20
click at [496, 85] on span "button" at bounding box center [497, 82] width 5 height 9
click at [496, 85] on div at bounding box center [264, 156] width 528 height 312
click at [153, 223] on span "Studio Louis XV" at bounding box center [149, 224] width 57 height 10
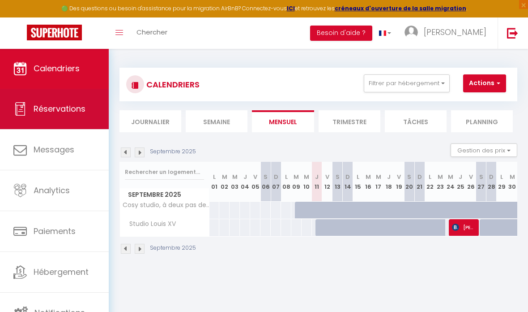
click at [86, 106] on link "Réservations" at bounding box center [54, 109] width 109 height 40
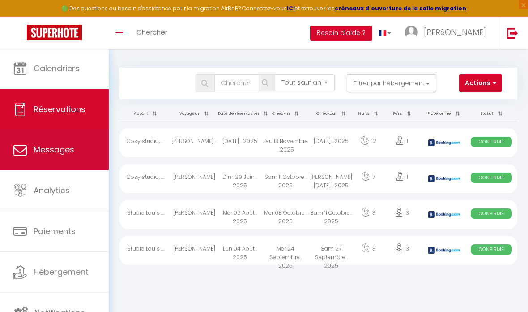
click at [80, 149] on link "Messages" at bounding box center [54, 149] width 109 height 40
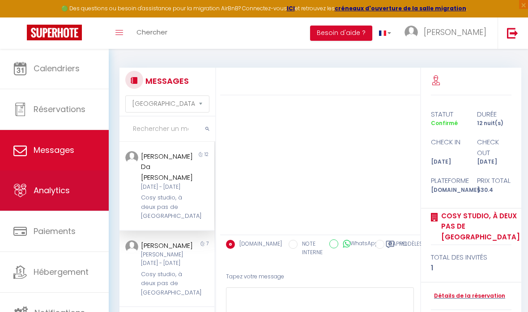
click at [63, 184] on link "Analytics" at bounding box center [54, 190] width 109 height 40
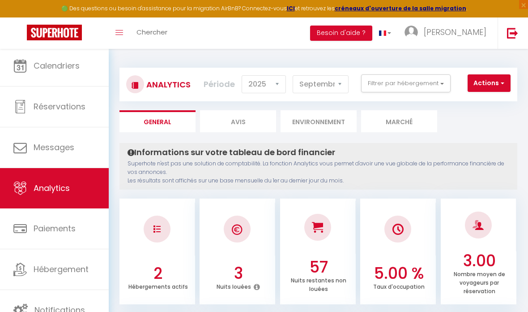
scroll to position [3, 0]
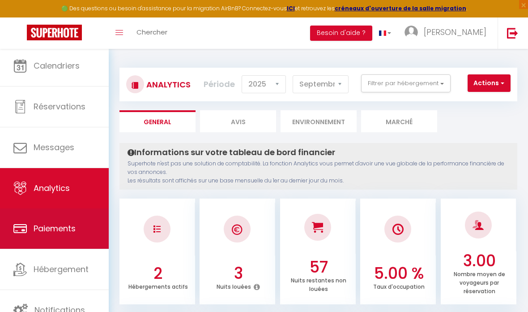
click at [74, 230] on span "Paiements" at bounding box center [55, 228] width 42 height 11
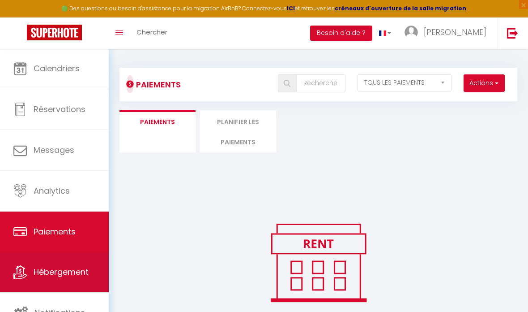
click at [82, 271] on span "Hébergement" at bounding box center [61, 271] width 55 height 11
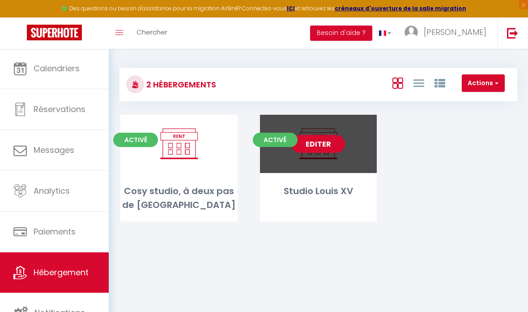
click at [325, 139] on link "Editer" at bounding box center [319, 144] width 54 height 18
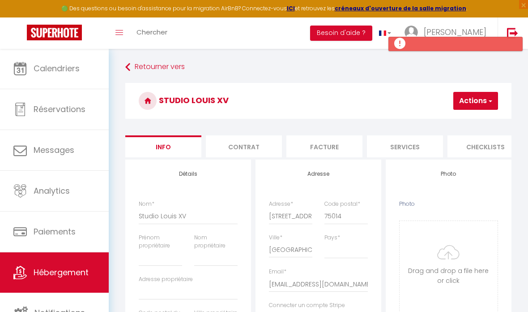
click at [463, 105] on button "Actions" at bounding box center [476, 101] width 45 height 18
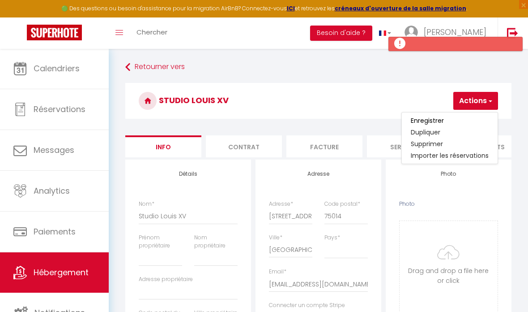
click at [464, 103] on div at bounding box center [472, 101] width 54 height 18
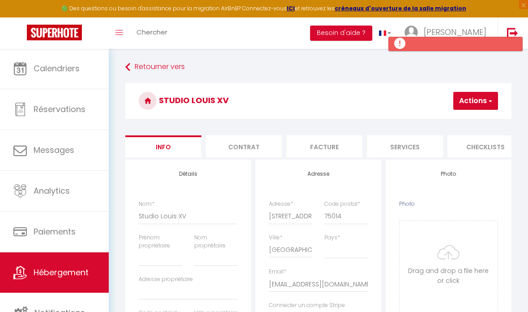
click at [268, 150] on li "Contrat" at bounding box center [244, 146] width 76 height 22
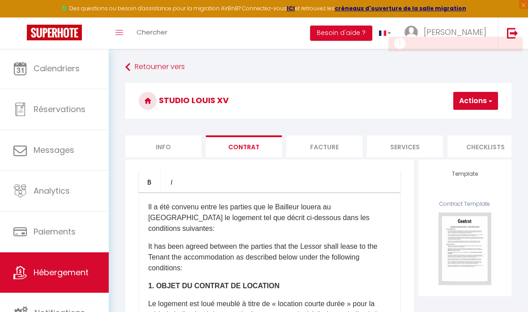
click at [296, 145] on li "Facture" at bounding box center [325, 146] width 76 height 22
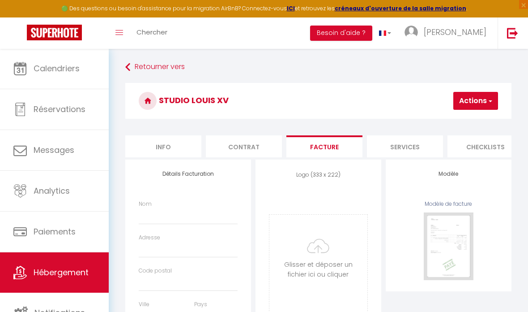
click at [403, 146] on li "Services" at bounding box center [405, 146] width 76 height 22
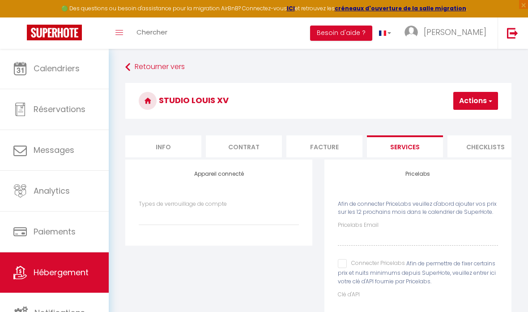
click at [485, 147] on li "Checklists" at bounding box center [486, 146] width 76 height 22
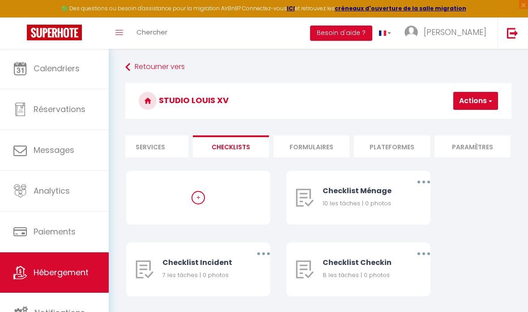
scroll to position [0, 275]
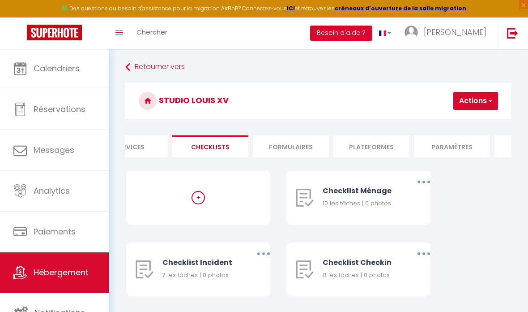
click at [289, 138] on li "Formulaires" at bounding box center [291, 146] width 76 height 22
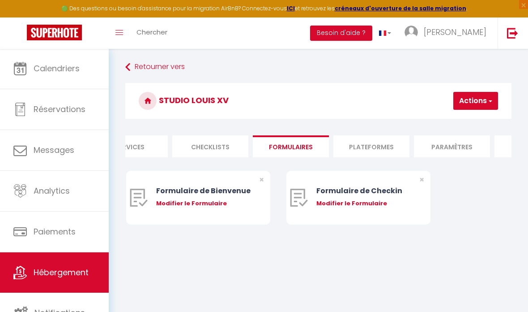
click at [376, 152] on li "Plateformes" at bounding box center [372, 146] width 76 height 22
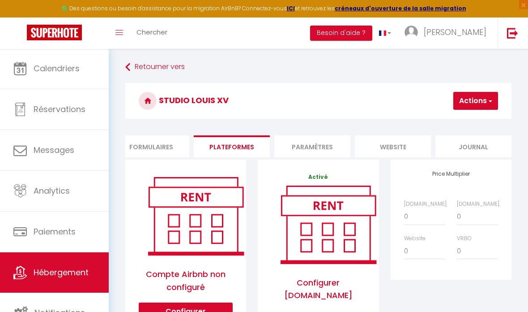
click at [321, 151] on li "Paramètres" at bounding box center [313, 146] width 76 height 22
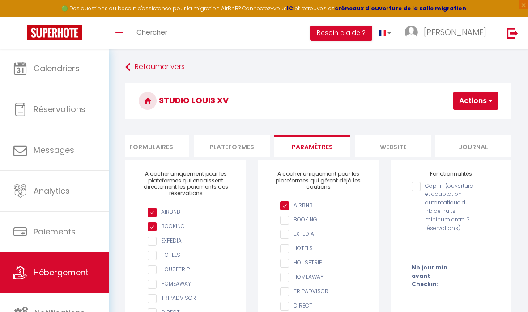
click at [404, 145] on li "website" at bounding box center [393, 146] width 76 height 22
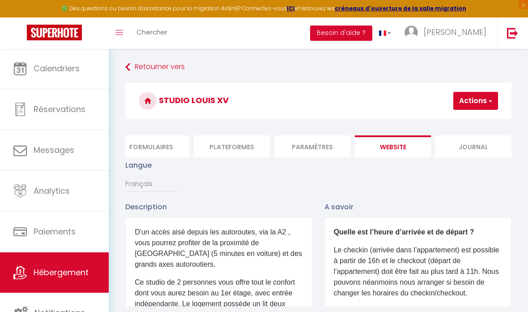
click at [481, 146] on li "Journal" at bounding box center [474, 146] width 76 height 22
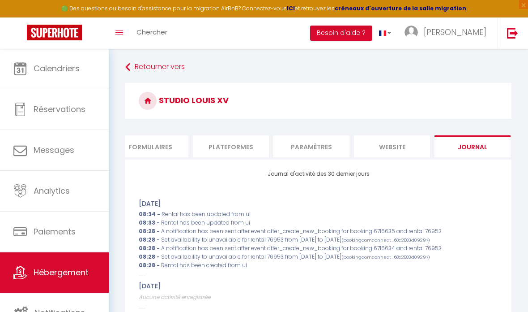
scroll to position [0, 415]
click at [175, 69] on link "Retourner vers" at bounding box center [318, 67] width 387 height 16
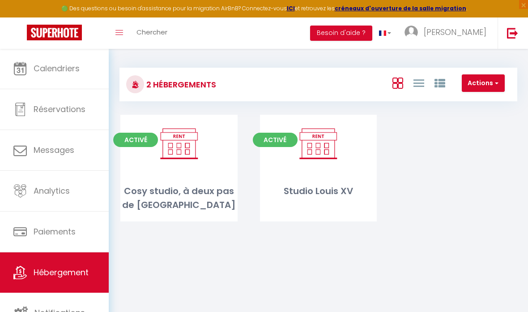
click at [183, 78] on h3 "2 Hébergements" at bounding box center [180, 84] width 72 height 20
click at [477, 82] on button "Actions" at bounding box center [483, 83] width 43 height 18
click at [477, 82] on div at bounding box center [264, 156] width 528 height 312
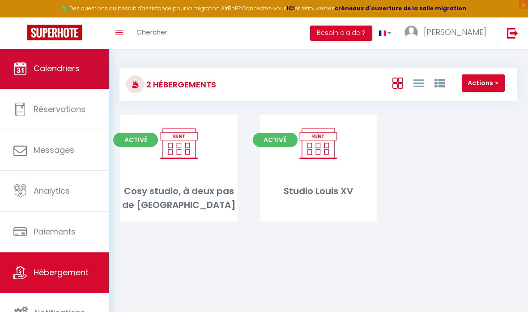
click at [62, 77] on link "Calendriers" at bounding box center [54, 68] width 109 height 40
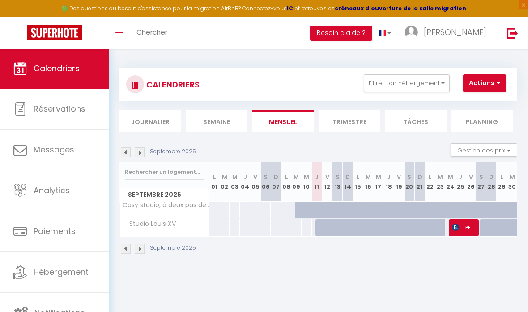
click at [482, 90] on button "Actions" at bounding box center [485, 83] width 43 height 18
click at [485, 87] on div at bounding box center [264, 156] width 528 height 312
click at [280, 116] on li "Mensuel" at bounding box center [283, 121] width 62 height 22
click at [480, 117] on li "Planning" at bounding box center [482, 121] width 62 height 22
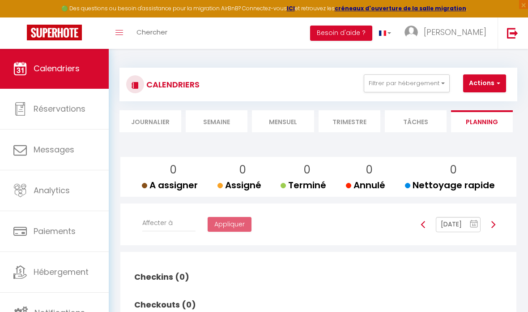
click at [275, 121] on li "Mensuel" at bounding box center [283, 121] width 62 height 22
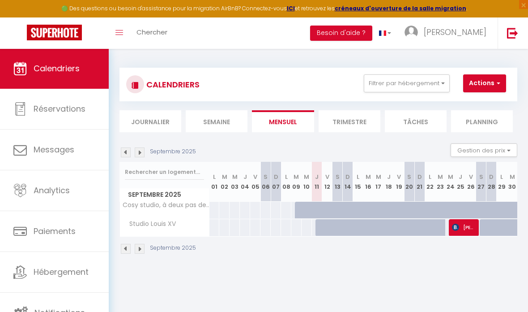
click at [358, 225] on div at bounding box center [362, 232] width 10 height 17
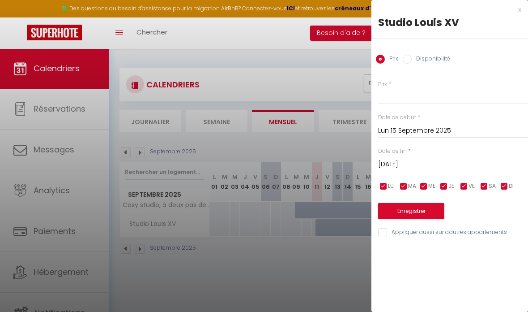
click at [289, 263] on div at bounding box center [264, 156] width 528 height 312
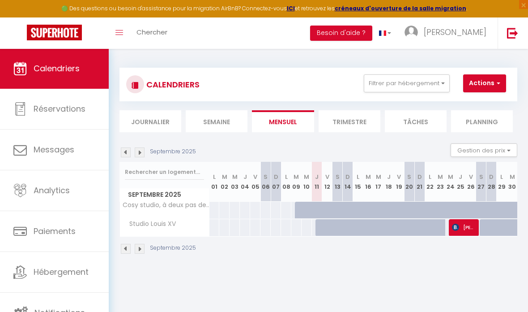
click at [374, 225] on div at bounding box center [379, 227] width 10 height 17
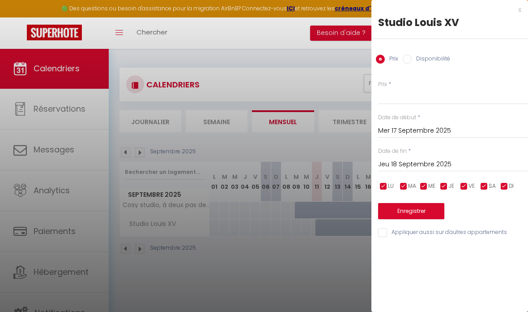
click at [342, 229] on div at bounding box center [264, 156] width 528 height 312
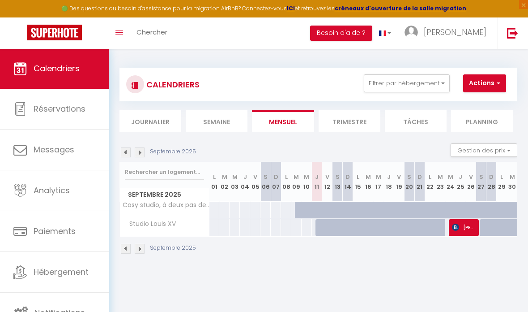
drag, startPoint x: 317, startPoint y: 229, endPoint x: 449, endPoint y: 231, distance: 132.1
click at [449, 231] on tr "Studio Louis XV" at bounding box center [319, 227] width 398 height 17
click at [412, 230] on div at bounding box center [413, 232] width 10 height 17
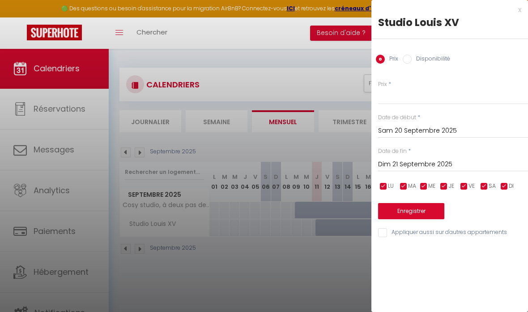
click at [315, 227] on div at bounding box center [264, 156] width 528 height 312
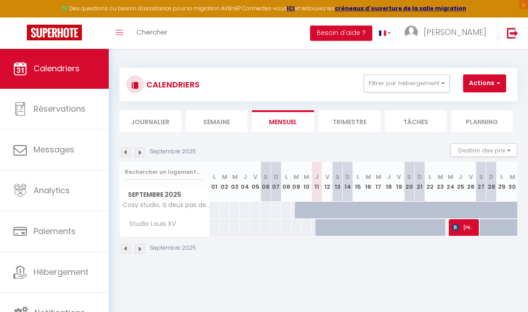
click at [322, 227] on div at bounding box center [327, 227] width 11 height 17
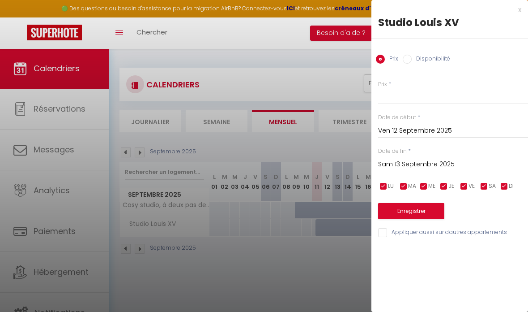
click at [322, 227] on div at bounding box center [264, 156] width 528 height 312
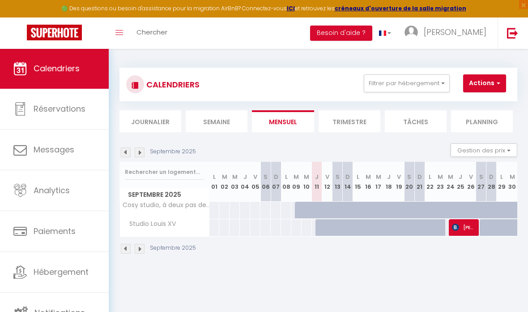
click at [321, 227] on div at bounding box center [321, 227] width 10 height 17
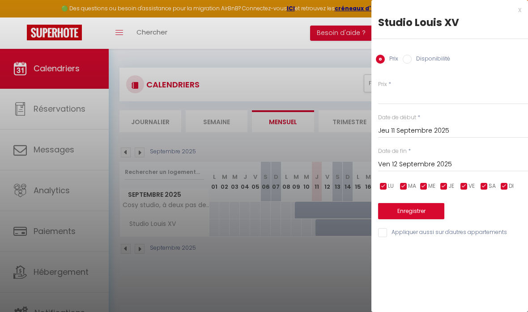
click at [421, 60] on label "Disponibilité" at bounding box center [431, 60] width 39 height 10
click at [412, 60] on input "Disponibilité" at bounding box center [407, 59] width 9 height 9
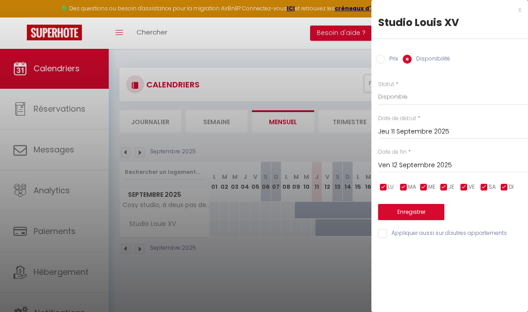
drag, startPoint x: 374, startPoint y: 145, endPoint x: 273, endPoint y: 258, distance: 151.3
click at [273, 257] on div at bounding box center [264, 156] width 528 height 312
click at [273, 258] on div at bounding box center [264, 156] width 528 height 312
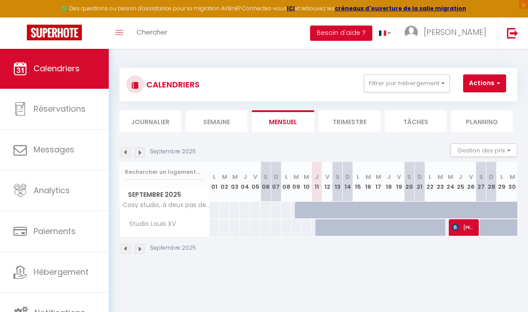
click at [322, 227] on div at bounding box center [327, 227] width 10 height 17
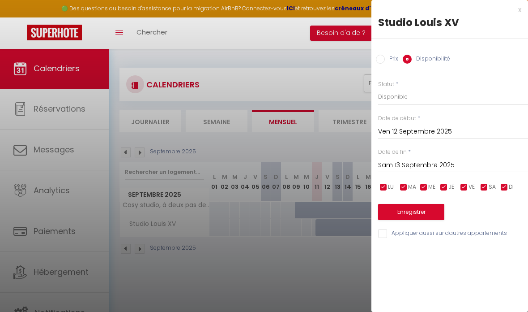
click at [428, 166] on input "Sam 13 Septembre 2025" at bounding box center [453, 165] width 150 height 12
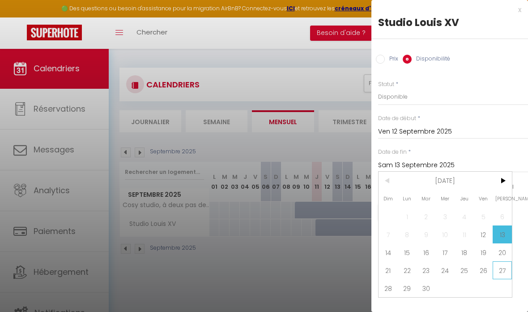
click at [503, 270] on span "27" at bounding box center [502, 270] width 19 height 18
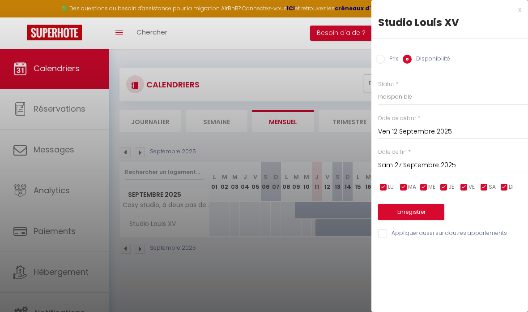
click at [428, 209] on button "Enregistrer" at bounding box center [411, 212] width 66 height 16
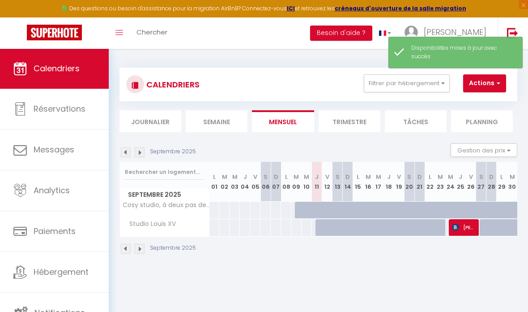
click at [410, 229] on div at bounding box center [413, 232] width 10 height 17
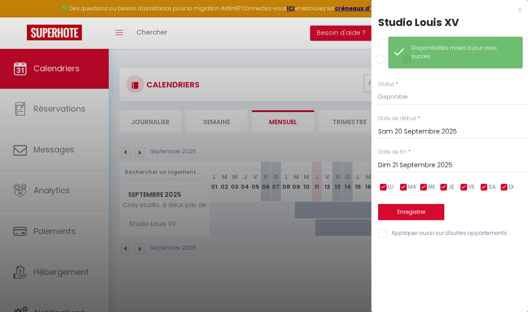
click at [335, 258] on div at bounding box center [264, 156] width 528 height 312
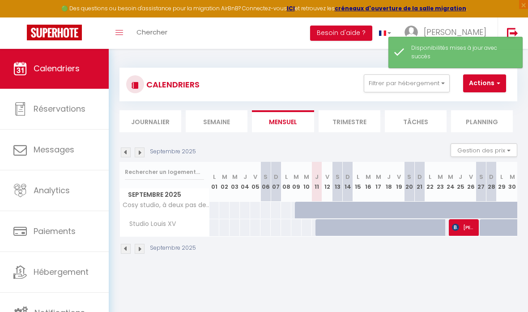
click at [355, 226] on div at bounding box center [358, 227] width 10 height 17
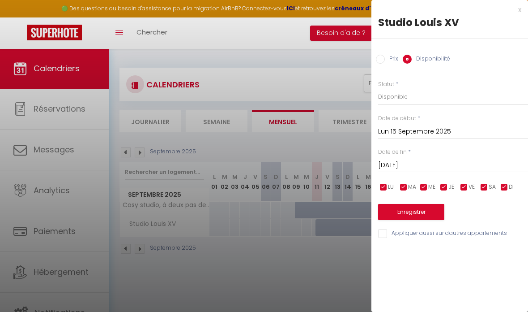
click at [337, 269] on div at bounding box center [264, 156] width 528 height 312
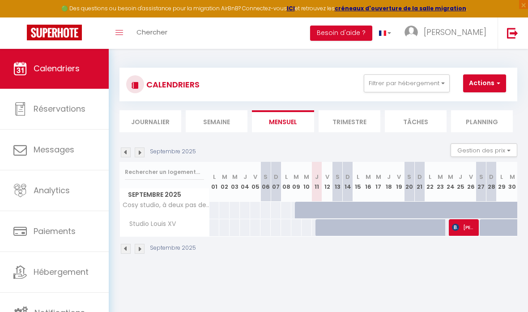
click at [344, 227] on div at bounding box center [348, 227] width 10 height 17
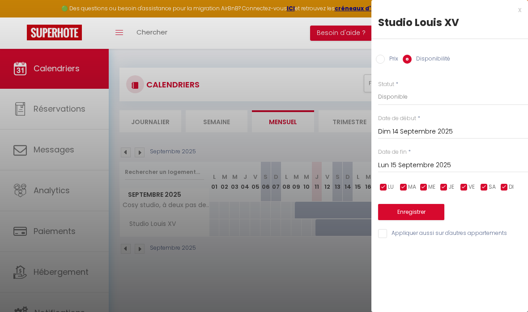
click at [318, 242] on div at bounding box center [264, 156] width 528 height 312
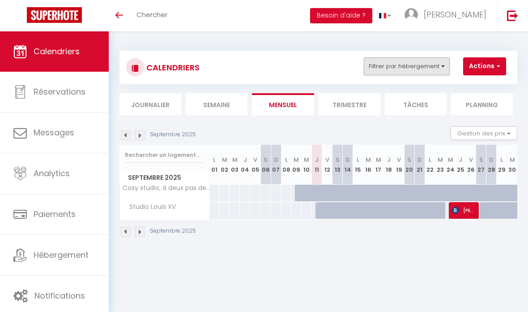
click at [439, 70] on button "Filtrer par hébergement" at bounding box center [407, 66] width 86 height 18
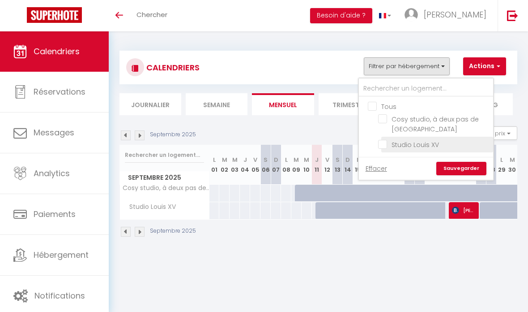
click at [388, 145] on input "Studio Louis XV" at bounding box center [434, 143] width 112 height 9
checkbox input "true"
checkbox input "false"
click at [473, 167] on link "Sauvegarder" at bounding box center [462, 168] width 50 height 13
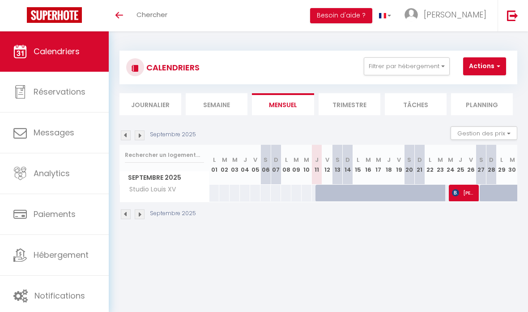
click at [225, 104] on li "Semaine" at bounding box center [217, 104] width 62 height 22
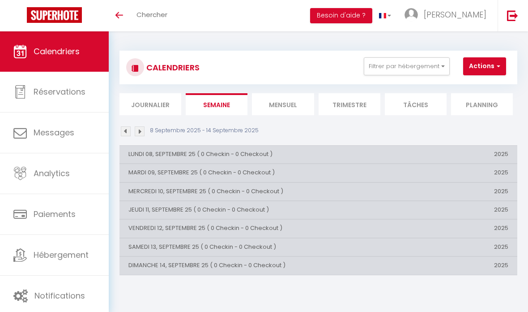
click at [294, 113] on li "Mensuel" at bounding box center [283, 104] width 62 height 22
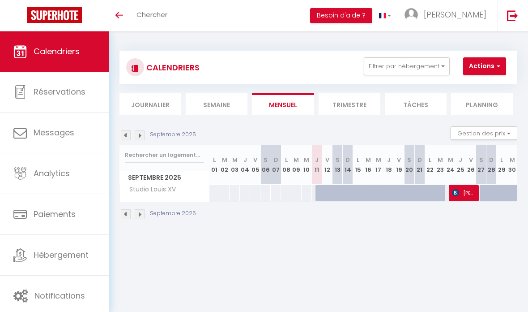
click at [349, 102] on li "Trimestre" at bounding box center [350, 104] width 62 height 22
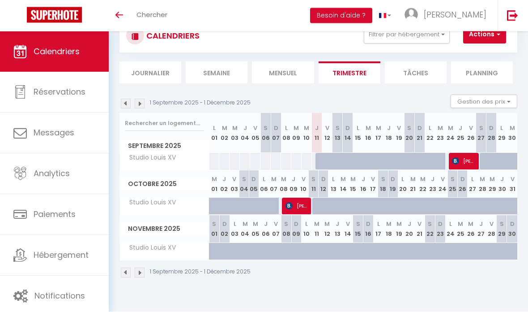
scroll to position [45, 0]
click at [320, 123] on th "J 11" at bounding box center [317, 133] width 10 height 40
click at [318, 125] on th "J 11" at bounding box center [317, 133] width 10 height 40
click at [334, 153] on div at bounding box center [338, 161] width 10 height 17
type input "Sam 13 Septembre 2025"
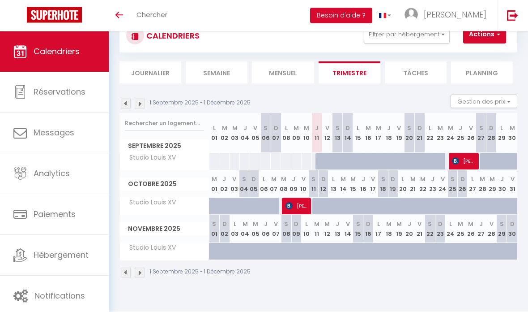
type input "Dim 14 Septembre 2025"
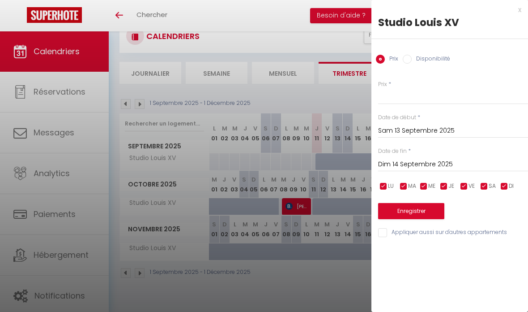
click at [433, 55] on label "Disponibilité" at bounding box center [431, 60] width 39 height 10
click at [412, 55] on input "Disponibilité" at bounding box center [407, 59] width 9 height 9
radio input "true"
radio input "false"
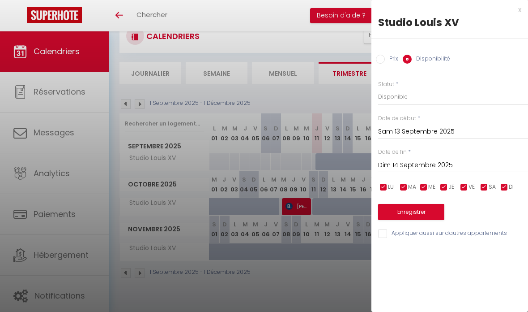
click at [319, 145] on div at bounding box center [264, 156] width 528 height 312
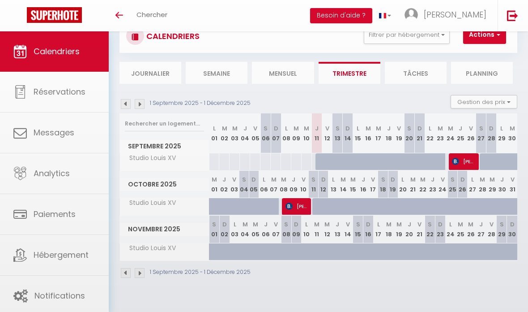
click at [322, 153] on div at bounding box center [327, 161] width 10 height 17
select select "1"
type input "Ven 12 Septembre 2025"
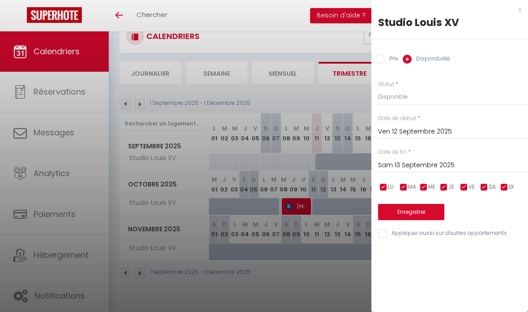
click at [426, 164] on input "Sam 13 Septembre 2025" at bounding box center [453, 165] width 150 height 12
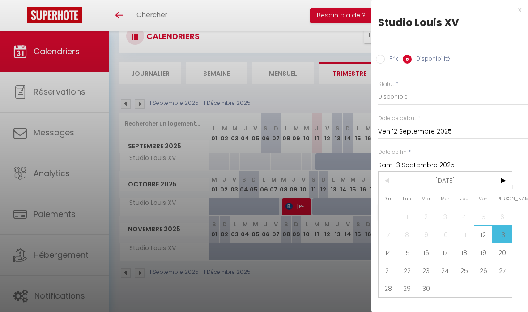
click at [481, 236] on span "12" at bounding box center [483, 234] width 19 height 18
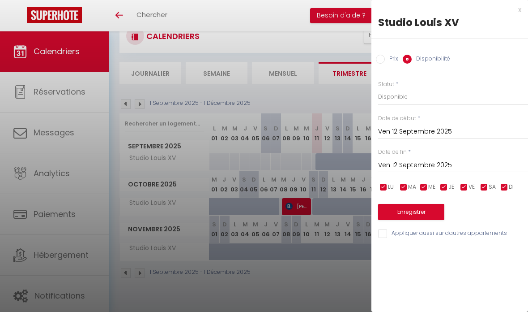
click at [415, 158] on div "Ven 12 Septembre 2025 < Sep 2025 > Dim Lun Mar Mer Jeu Ven Sam 1 2 3 4 5 6 7 8 …" at bounding box center [453, 164] width 150 height 16
click at [417, 162] on input "Ven 12 Septembre 2025" at bounding box center [453, 165] width 150 height 12
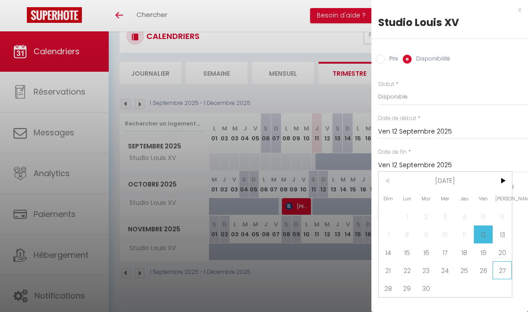
click at [500, 268] on span "27" at bounding box center [502, 270] width 19 height 18
type input "Sam 27 Septembre 2025"
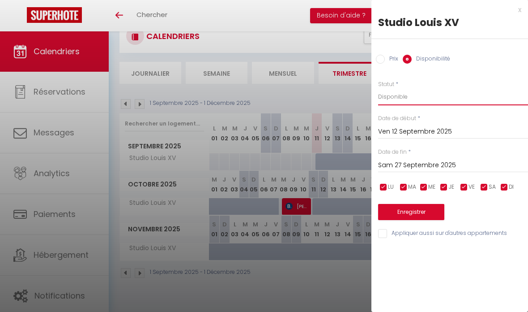
select select "0"
click at [426, 211] on button "Enregistrer" at bounding box center [411, 212] width 66 height 16
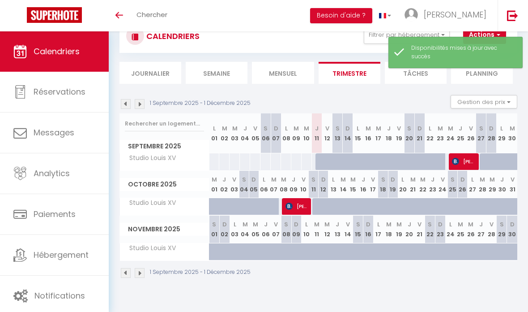
click at [377, 153] on div at bounding box center [379, 161] width 10 height 17
select select "1"
type input "Mer 17 Septembre 2025"
type input "Jeu 18 Septembre 2025"
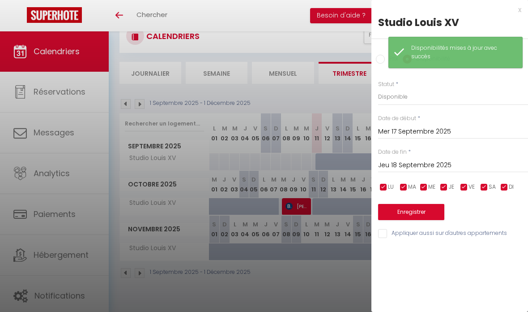
click at [347, 262] on div at bounding box center [264, 156] width 528 height 312
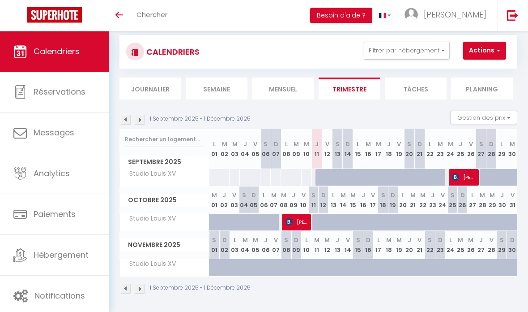
scroll to position [27, 0]
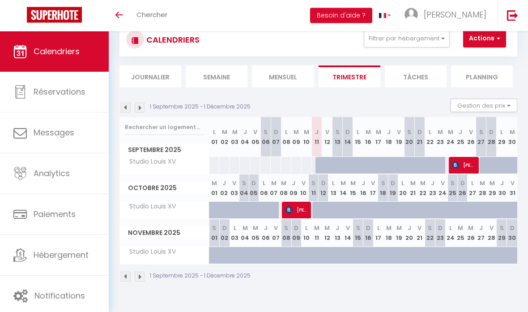
click at [327, 163] on div at bounding box center [331, 170] width 10 height 17
type input "Ven 12 Septembre 2025"
type input "Sam 13 Septembre 2025"
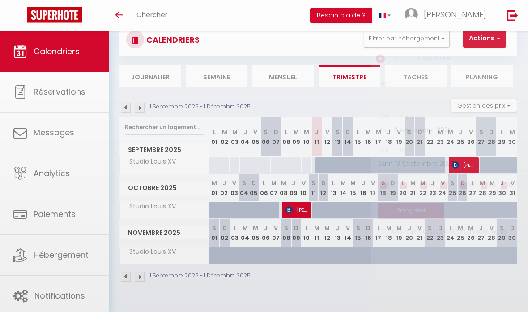
scroll to position [28, 0]
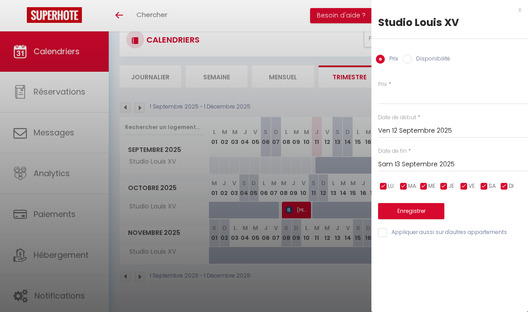
click at [422, 60] on label "Disponibilité" at bounding box center [431, 60] width 39 height 10
click at [412, 60] on input "Disponibilité" at bounding box center [407, 59] width 9 height 9
radio input "true"
radio input "false"
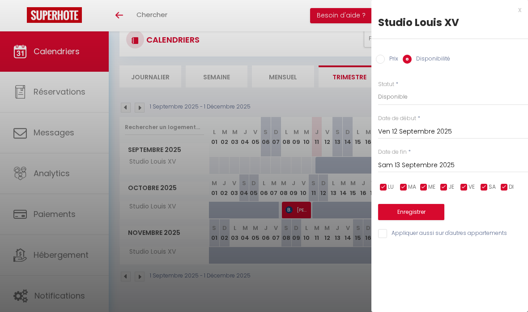
click at [318, 281] on div at bounding box center [264, 156] width 528 height 312
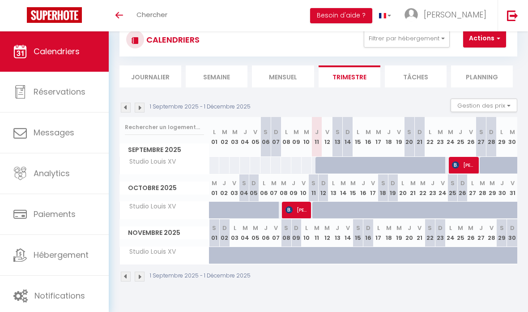
click at [225, 210] on div at bounding box center [228, 214] width 10 height 17
select select "1"
type input "Jeu 02 Octobre 2025"
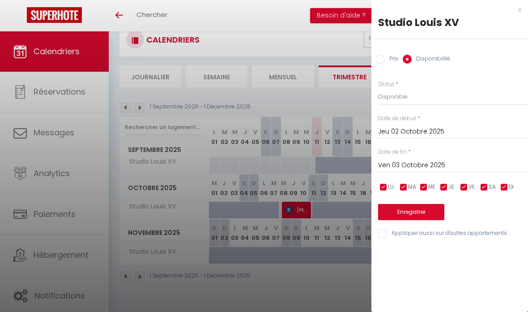
click at [427, 165] on input "Ven 03 Octobre 2025" at bounding box center [453, 165] width 150 height 12
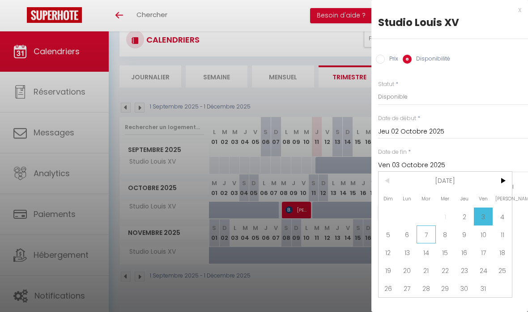
click at [425, 237] on span "7" at bounding box center [426, 234] width 19 height 18
type input "Mar 07 Octobre 2025"
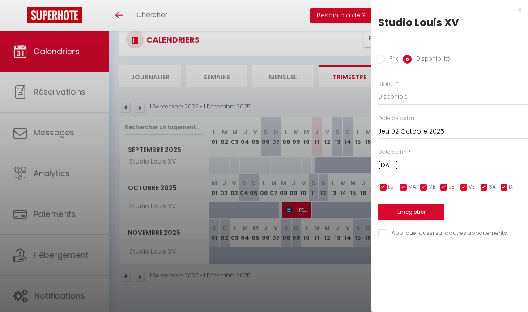
click at [425, 211] on button "Enregistrer" at bounding box center [411, 212] width 66 height 16
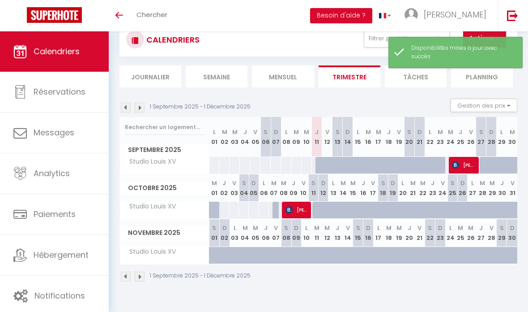
click at [253, 211] on div at bounding box center [254, 210] width 10 height 17
select select "1"
type input "Dim 05 Octobre 2025"
type input "Lun 06 Octobre 2025"
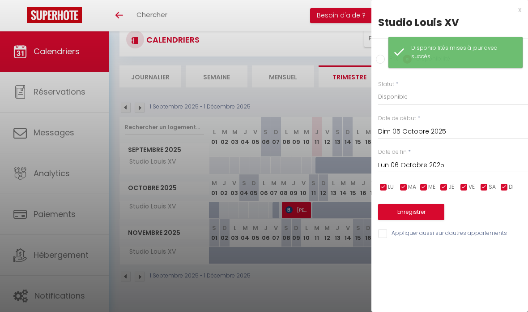
click at [223, 210] on div at bounding box center [264, 156] width 528 height 312
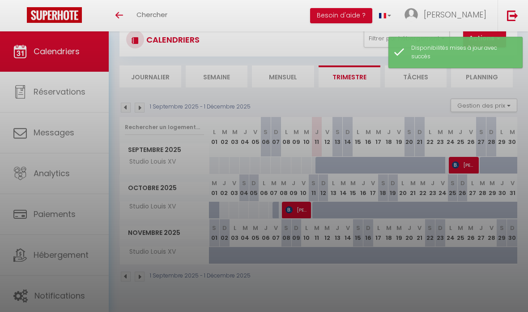
select select
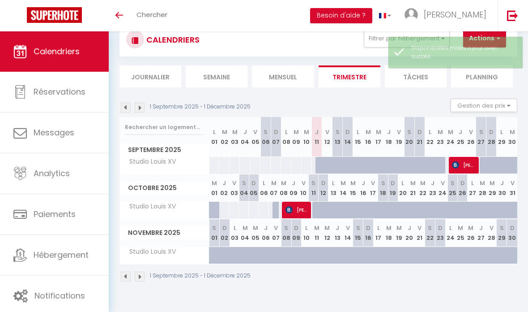
click at [223, 210] on div at bounding box center [224, 210] width 10 height 17
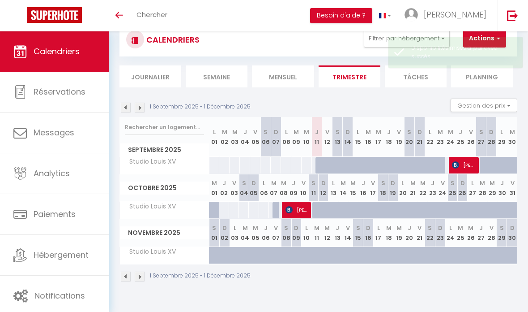
select select "1"
type input "Jeu 02 Octobre 2025"
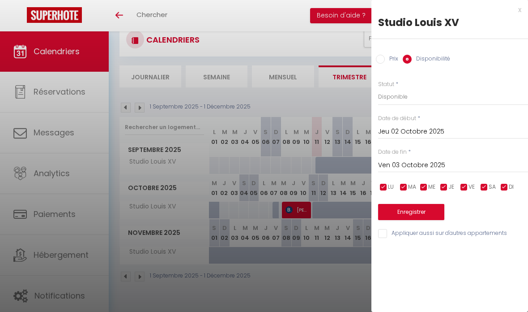
click at [410, 163] on input "Ven 03 Octobre 2025" at bounding box center [453, 165] width 150 height 12
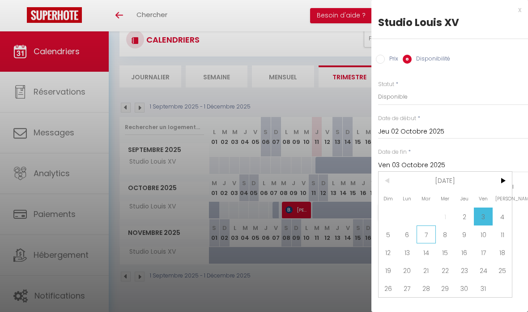
click at [418, 233] on span "7" at bounding box center [426, 234] width 19 height 18
type input "Mar 07 Octobre 2025"
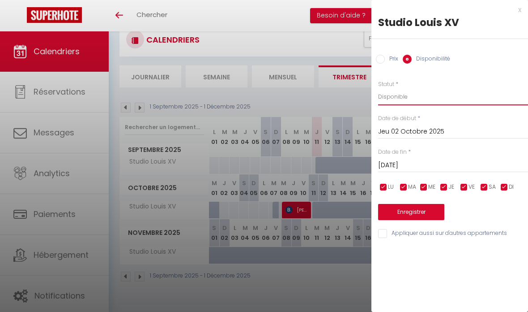
select select "0"
click at [423, 211] on button "Enregistrer" at bounding box center [411, 212] width 66 height 16
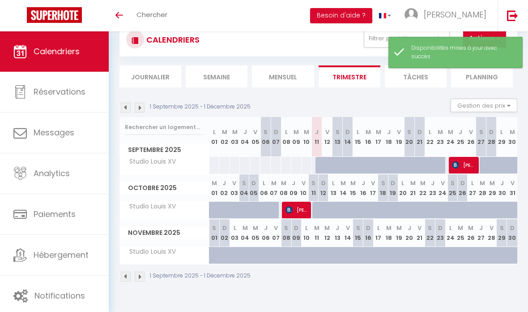
click at [261, 206] on div at bounding box center [264, 210] width 10 height 17
select select "1"
type input "Lun 06 Octobre 2025"
type input "Mar 07 Octobre 2025"
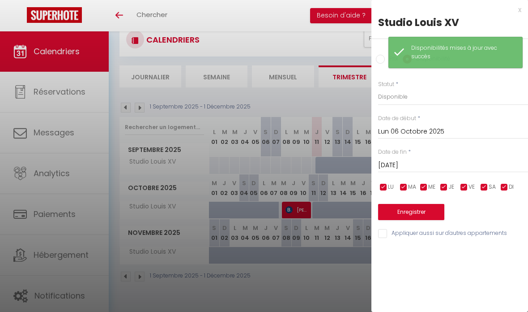
click at [329, 292] on div at bounding box center [264, 156] width 528 height 312
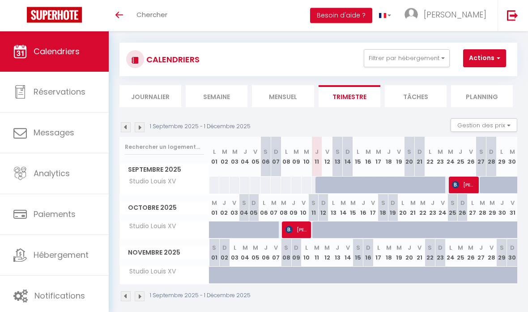
scroll to position [12, 0]
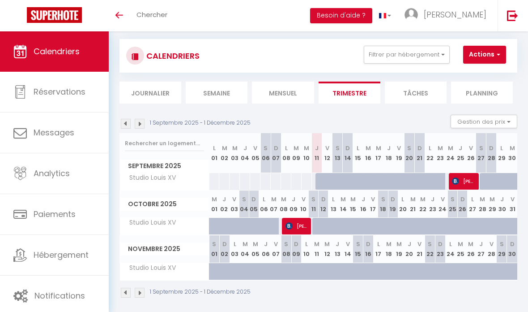
click at [470, 229] on div at bounding box center [473, 226] width 10 height 17
type input "Lun 27 Octobre 2025"
type input "Mar 28 Octobre 2025"
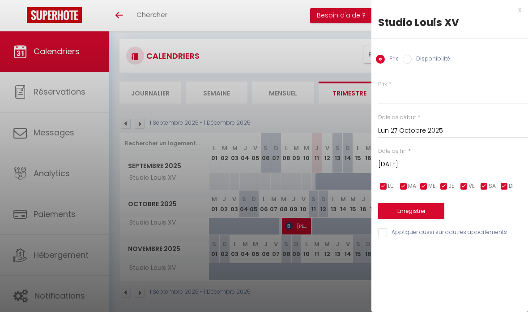
click at [343, 284] on div at bounding box center [264, 156] width 528 height 312
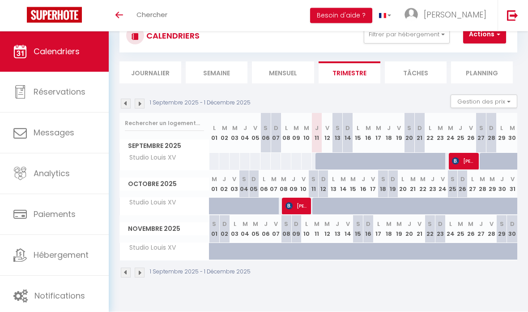
scroll to position [21, 0]
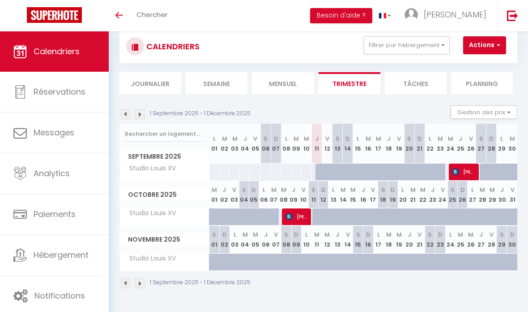
click at [489, 43] on button "Actions" at bounding box center [485, 45] width 43 height 18
click at [489, 43] on div at bounding box center [264, 156] width 528 height 312
click at [122, 16] on icon "Toggle menubar" at bounding box center [120, 15] width 8 height 5
